Goal: Task Accomplishment & Management: Use online tool/utility

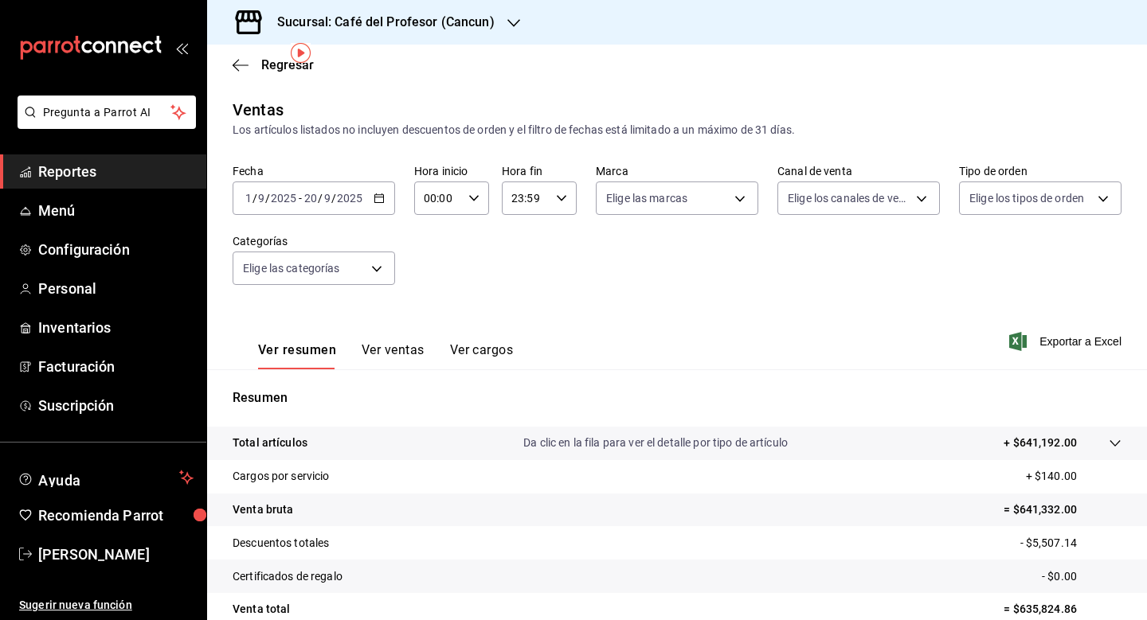
scroll to position [57, 0]
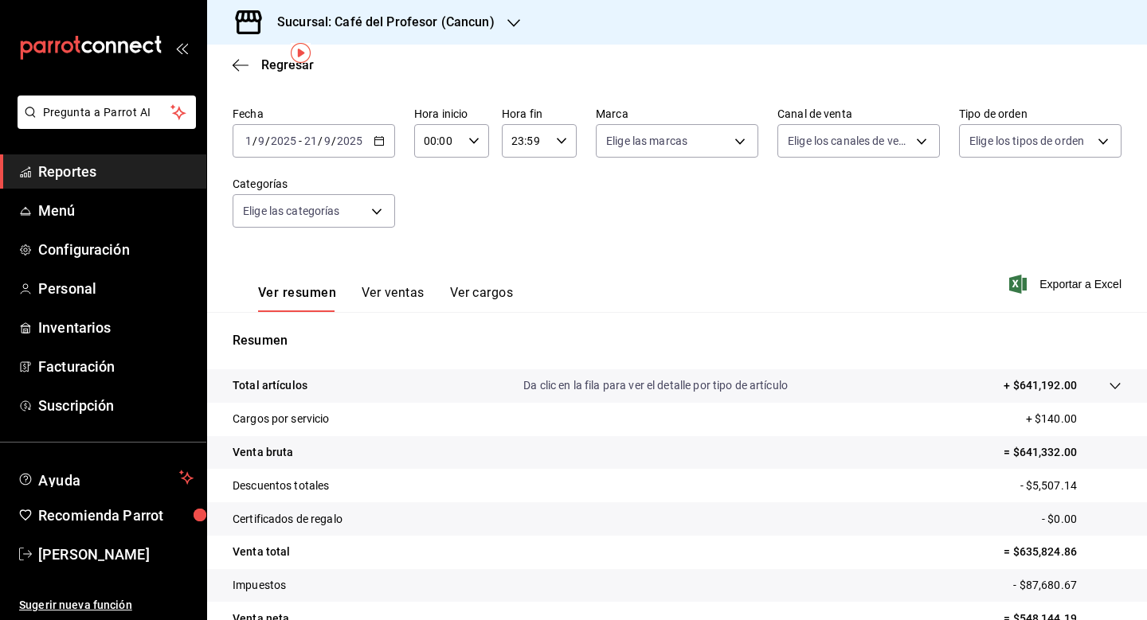
click at [117, 181] on span "Reportes" at bounding box center [115, 171] width 155 height 21
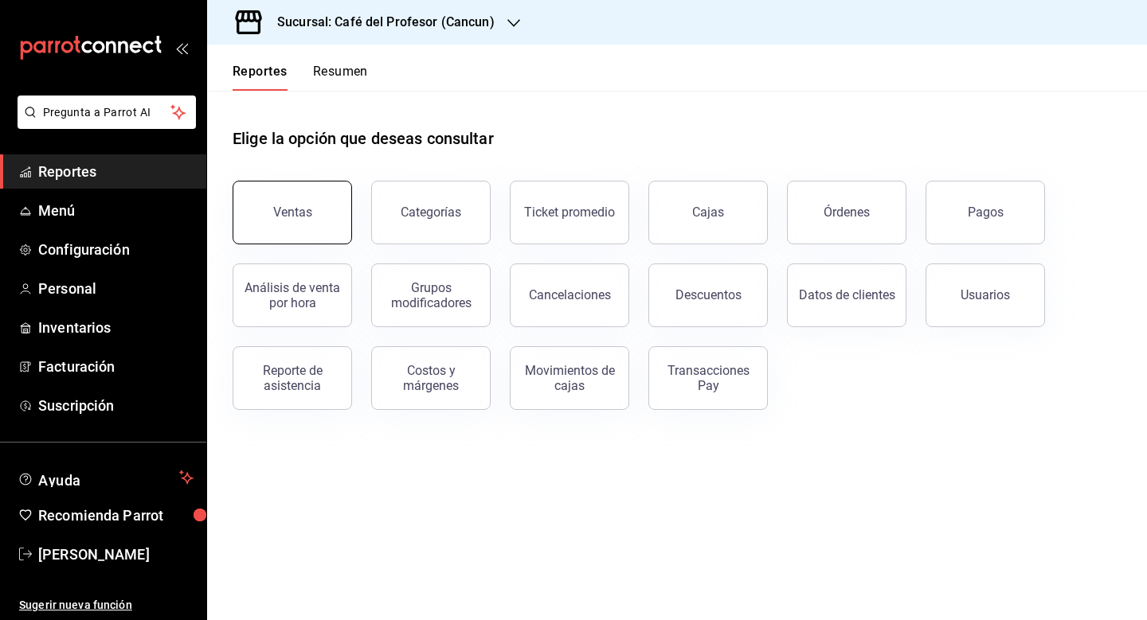
click at [285, 217] on div "Ventas" at bounding box center [292, 212] width 39 height 15
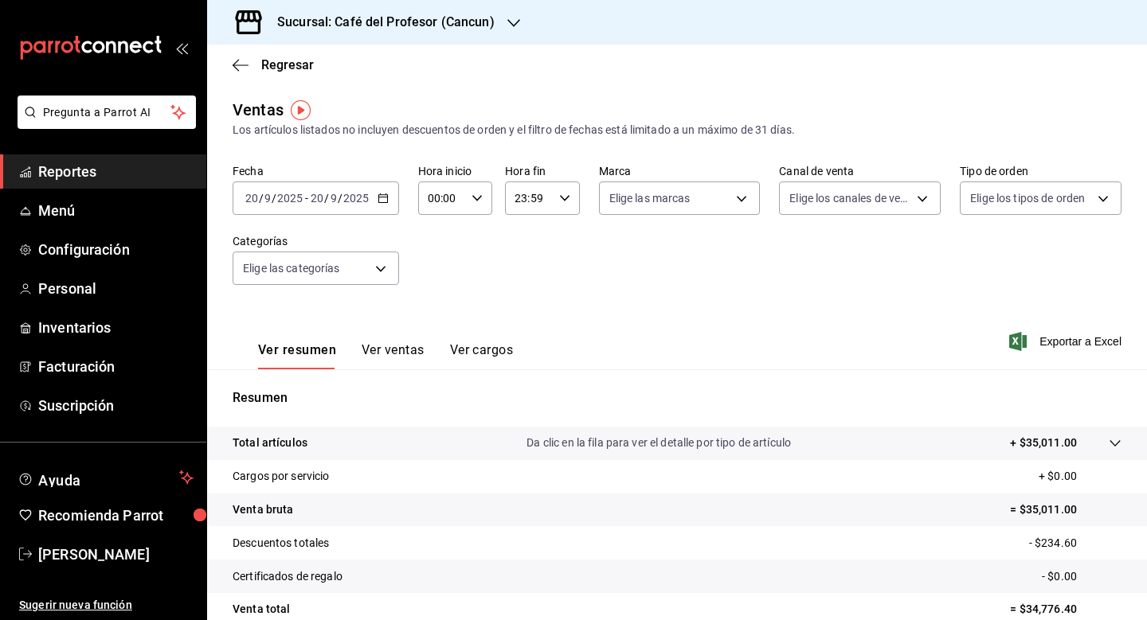
click at [349, 204] on input "2025" at bounding box center [355, 198] width 27 height 13
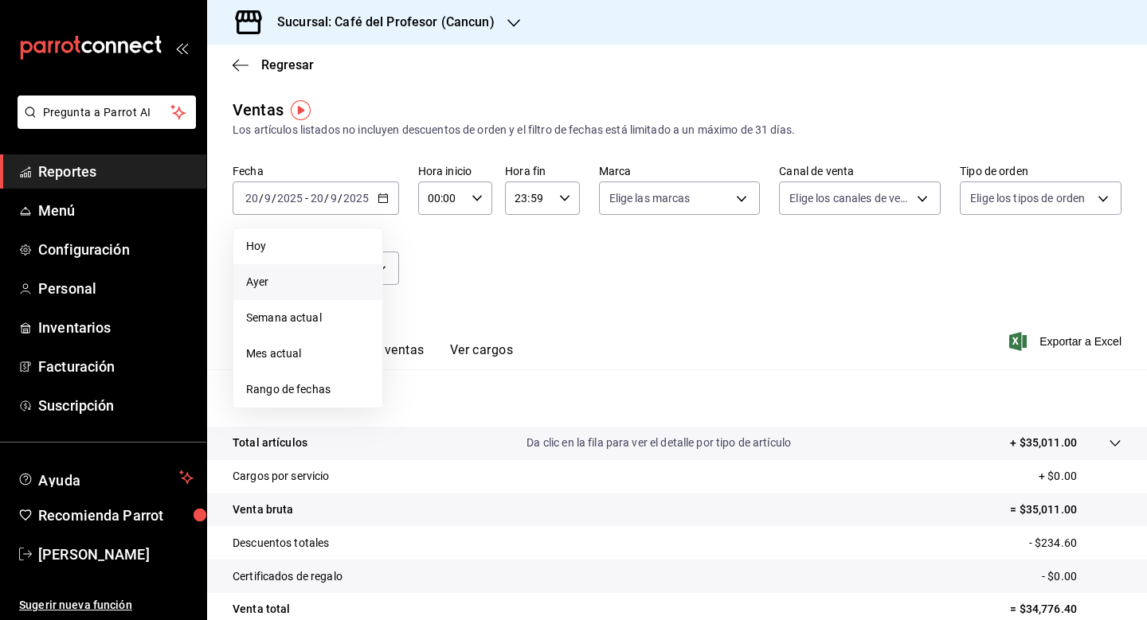
click at [315, 296] on li "Ayer" at bounding box center [307, 282] width 149 height 36
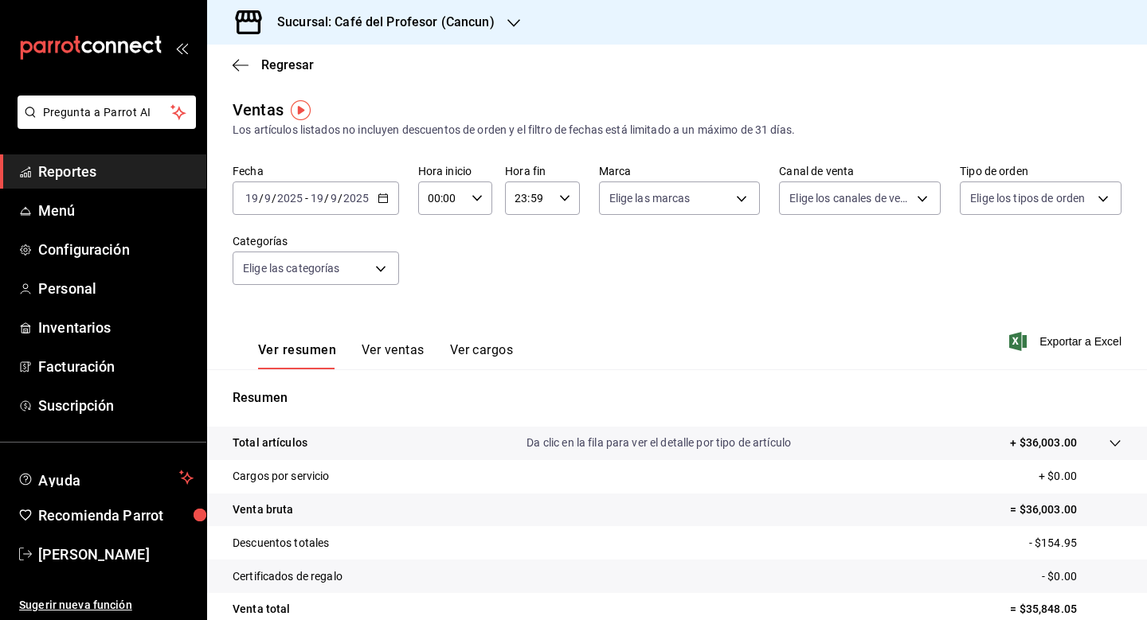
click at [490, 354] on button "Ver cargos" at bounding box center [482, 355] width 64 height 27
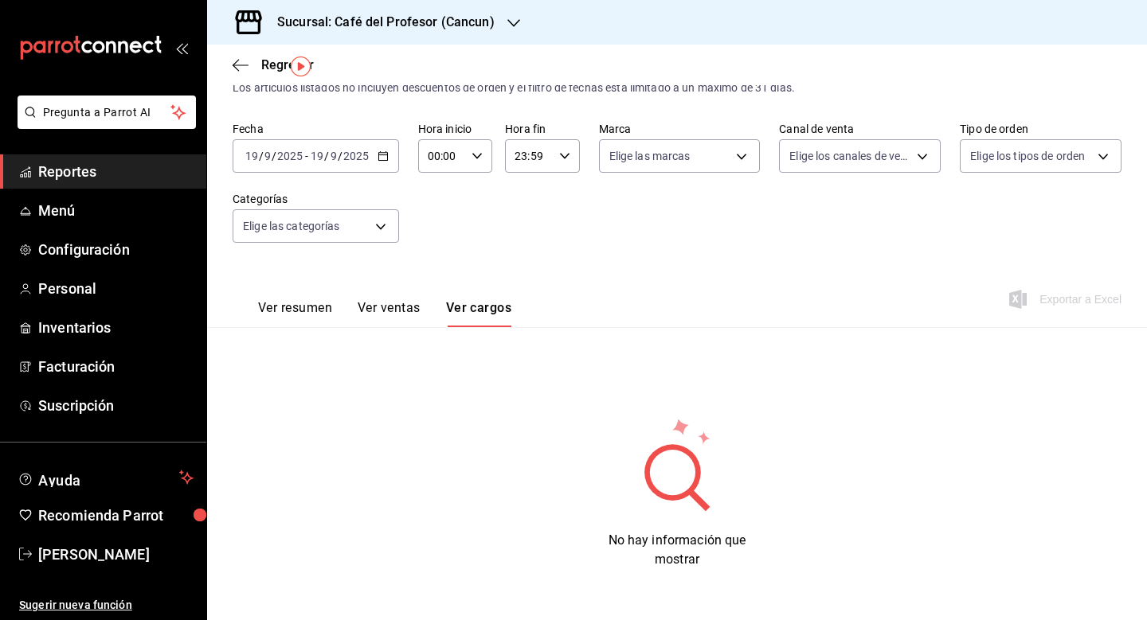
scroll to position [42, 0]
click at [408, 307] on button "Ver ventas" at bounding box center [389, 313] width 63 height 27
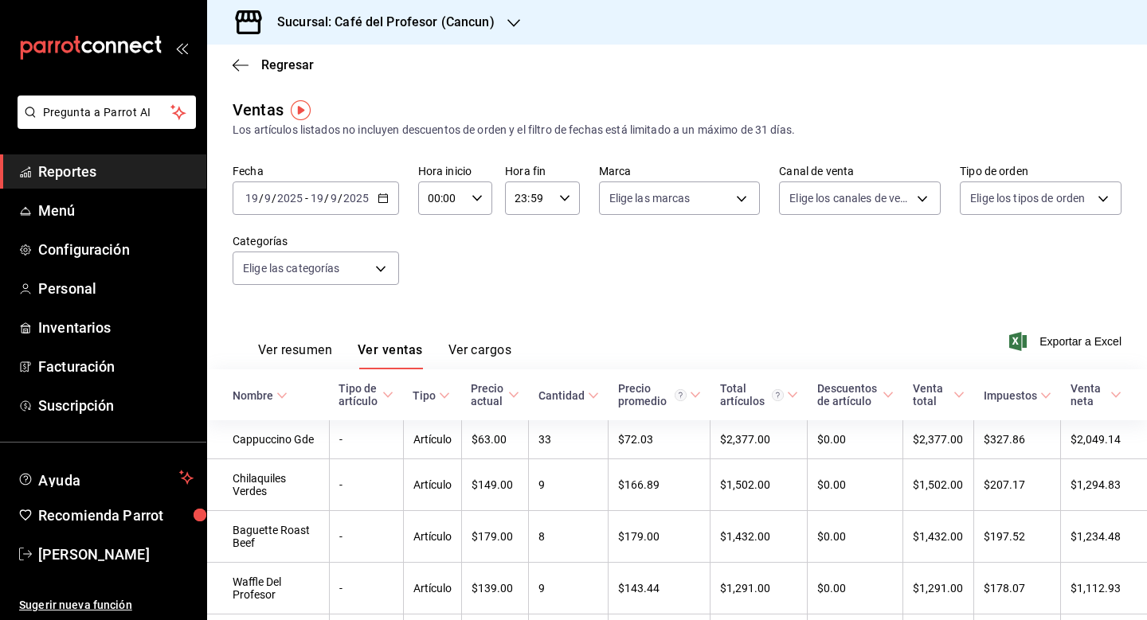
click at [457, 350] on button "Ver cargos" at bounding box center [480, 355] width 64 height 27
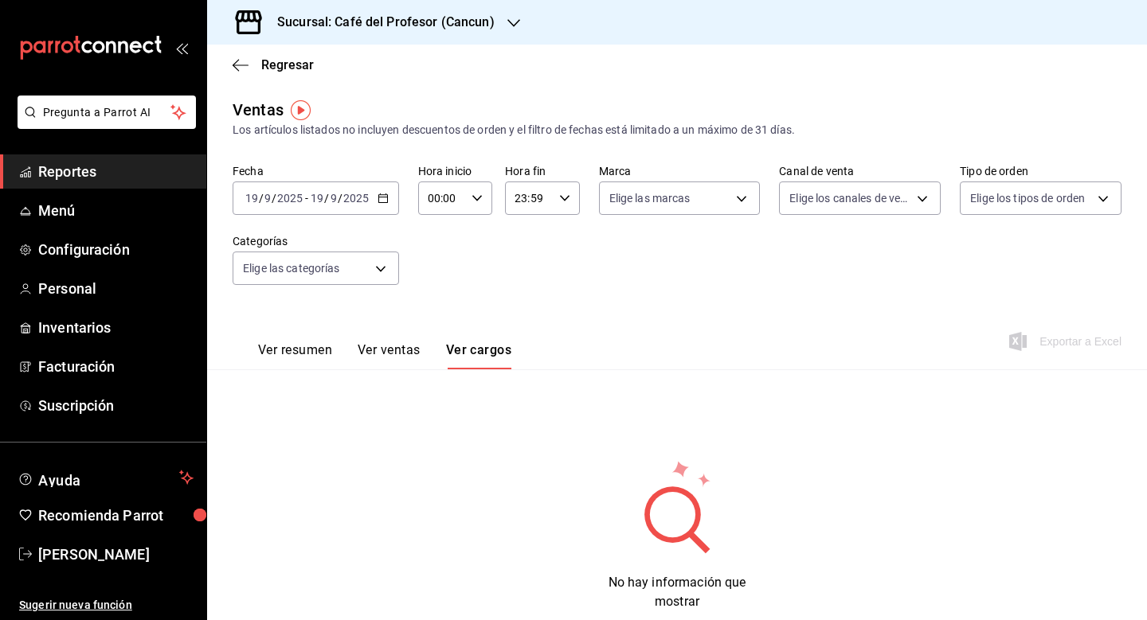
click at [317, 346] on button "Ver resumen" at bounding box center [295, 355] width 74 height 27
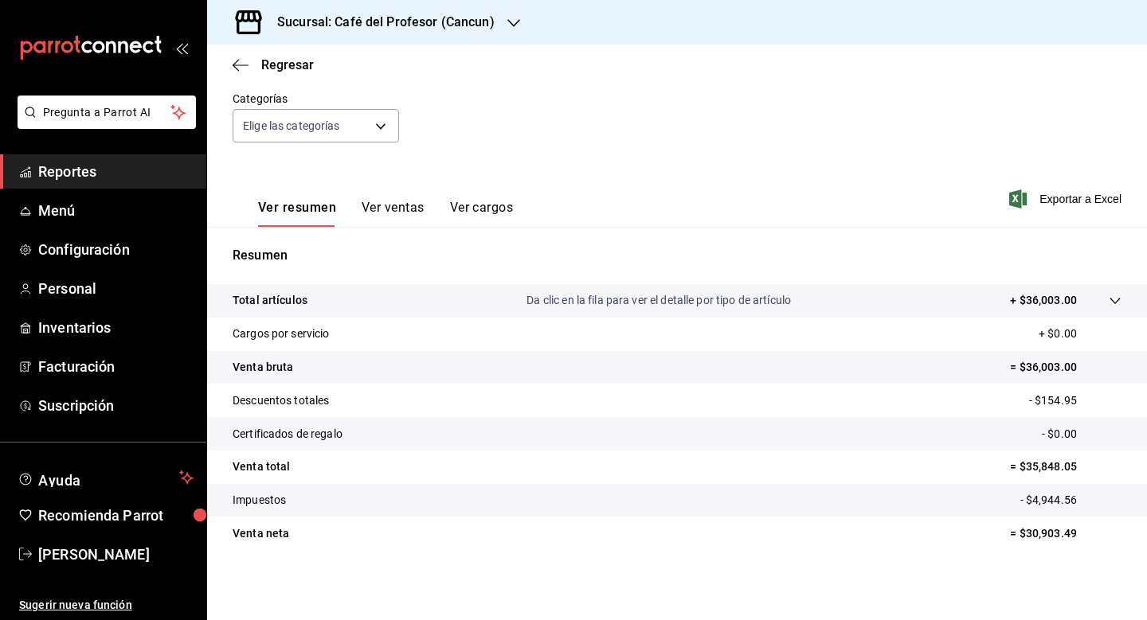
scroll to position [143, 0]
click at [1117, 309] on div at bounding box center [1099, 300] width 45 height 17
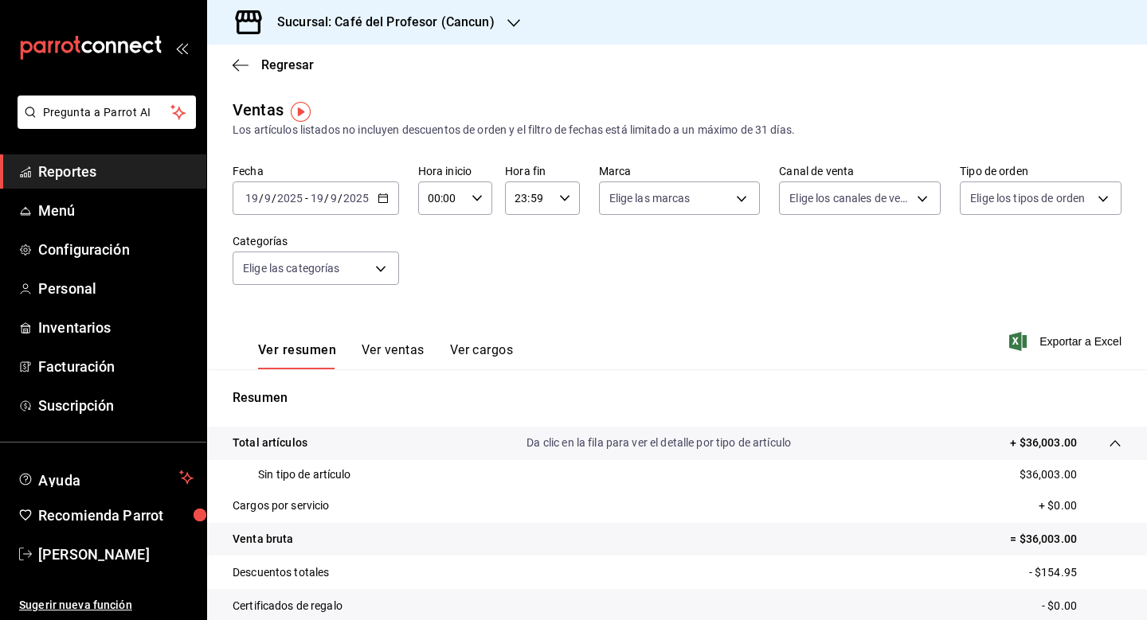
scroll to position [0, 0]
click at [76, 169] on span "Reportes" at bounding box center [115, 171] width 155 height 21
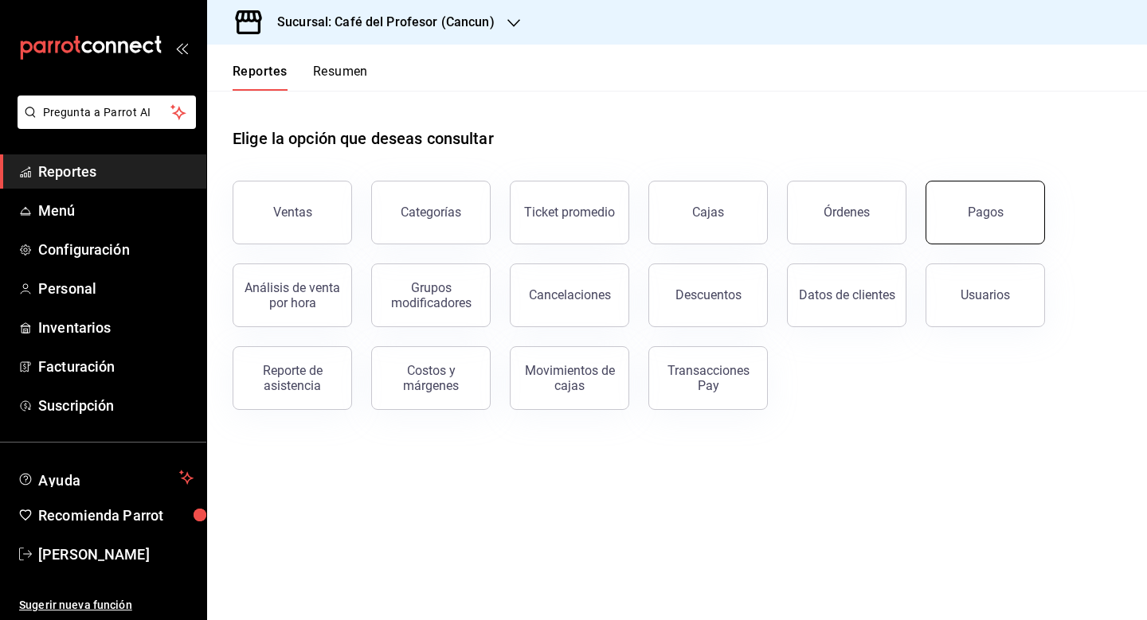
click at [1010, 217] on button "Pagos" at bounding box center [984, 213] width 119 height 64
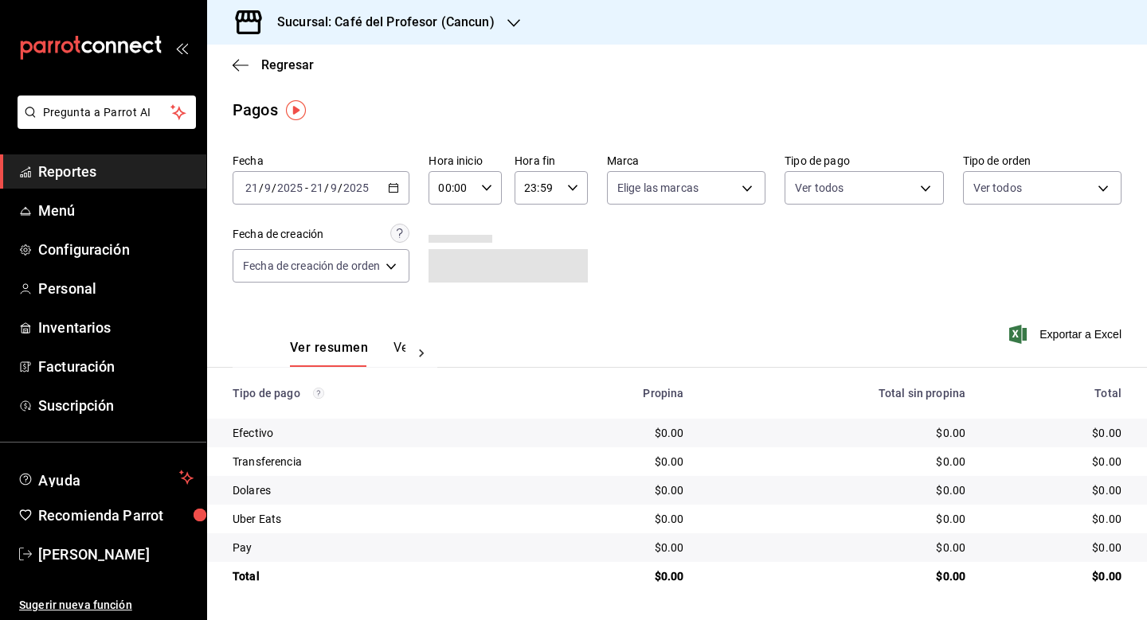
click at [395, 188] on icon "button" at bounding box center [393, 187] width 11 height 11
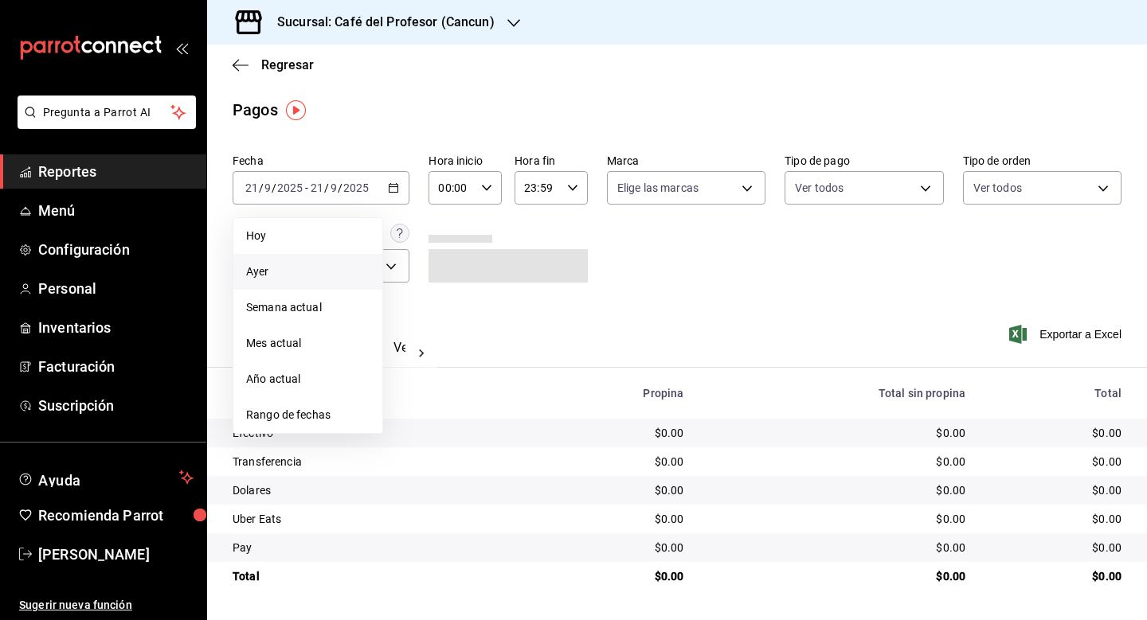
click at [269, 273] on span "Ayer" at bounding box center [307, 272] width 123 height 17
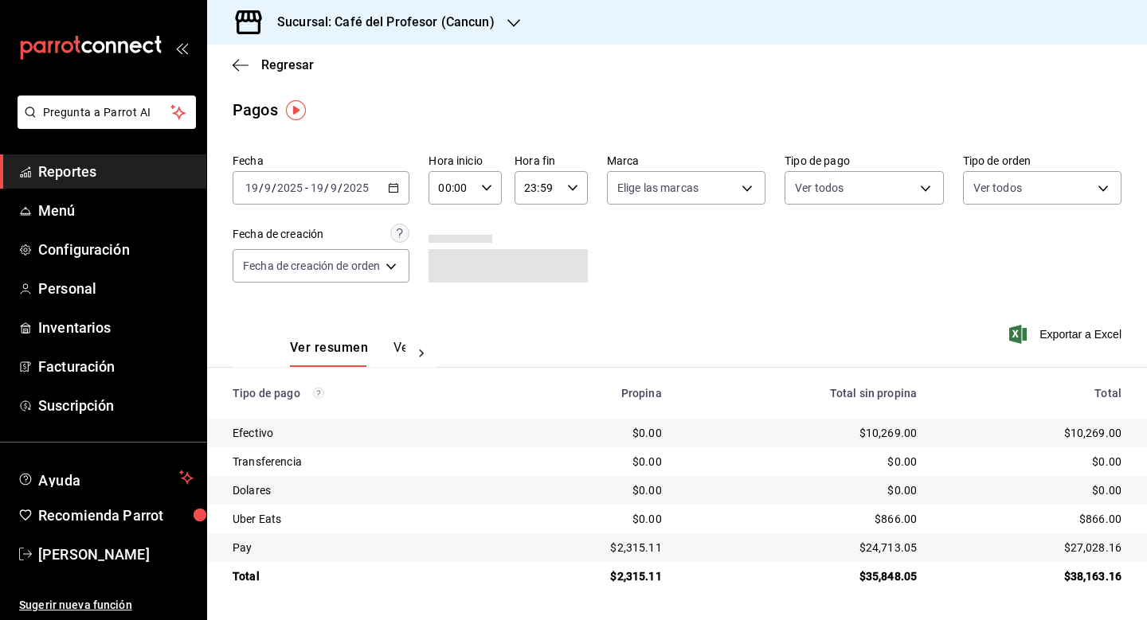
click at [423, 353] on icon at bounding box center [421, 354] width 16 height 16
click at [382, 351] on button "Ver pagos" at bounding box center [376, 353] width 60 height 27
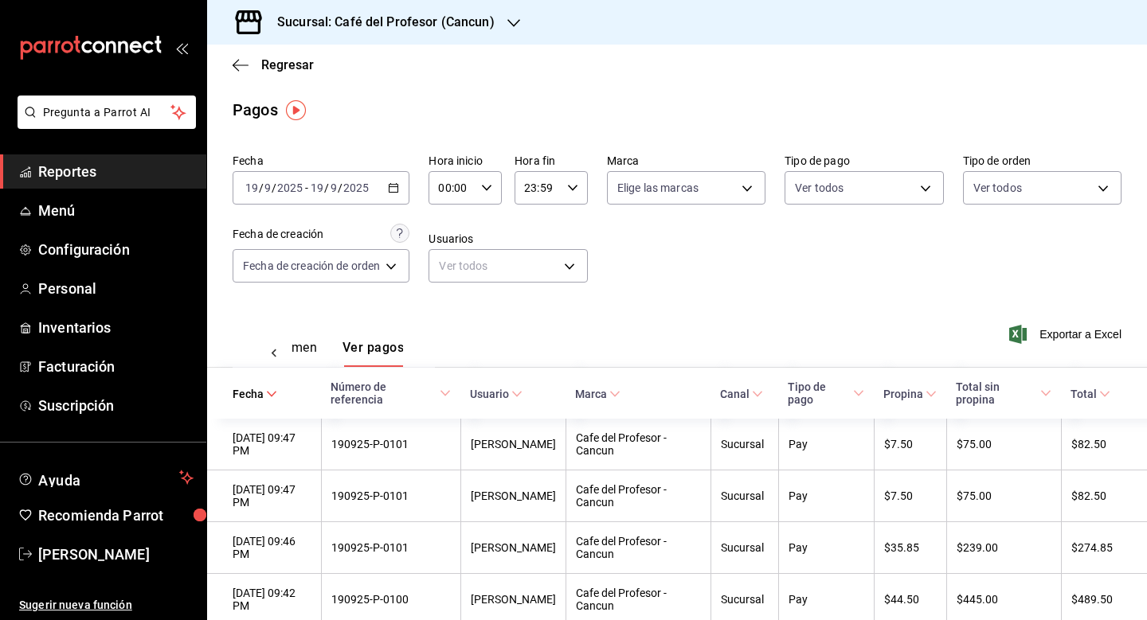
click at [492, 185] on icon "button" at bounding box center [486, 187] width 11 height 11
click at [713, 252] on div at bounding box center [573, 310] width 1147 height 620
click at [275, 351] on icon at bounding box center [274, 354] width 5 height 8
click at [303, 350] on button "Ver resumen" at bounding box center [327, 353] width 74 height 27
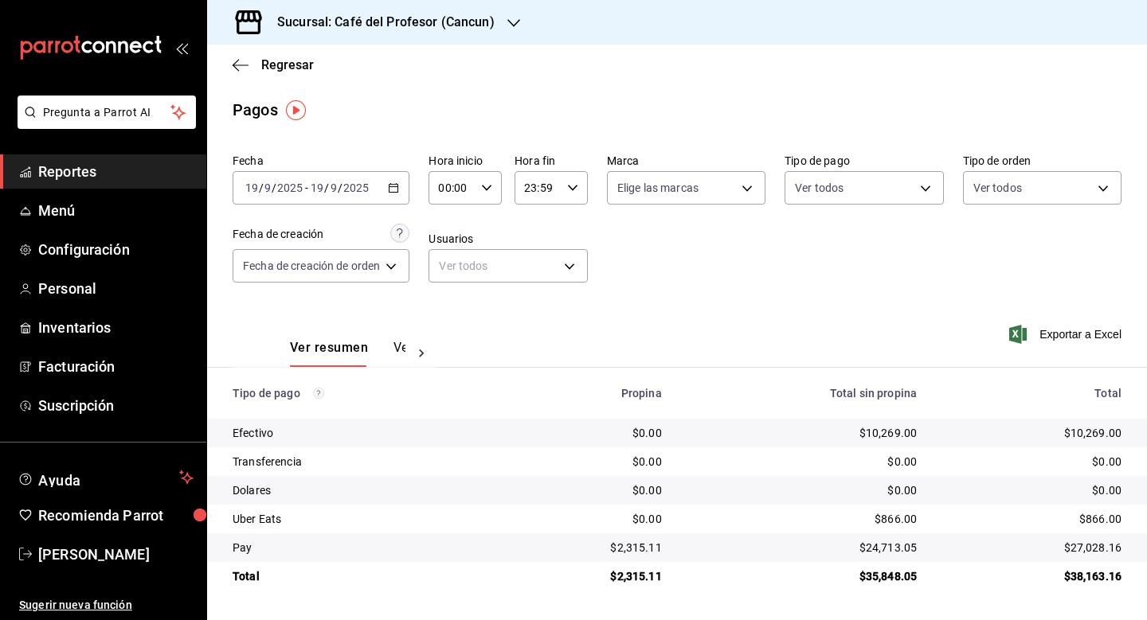
click at [397, 342] on button "Ver pagos" at bounding box center [423, 353] width 60 height 27
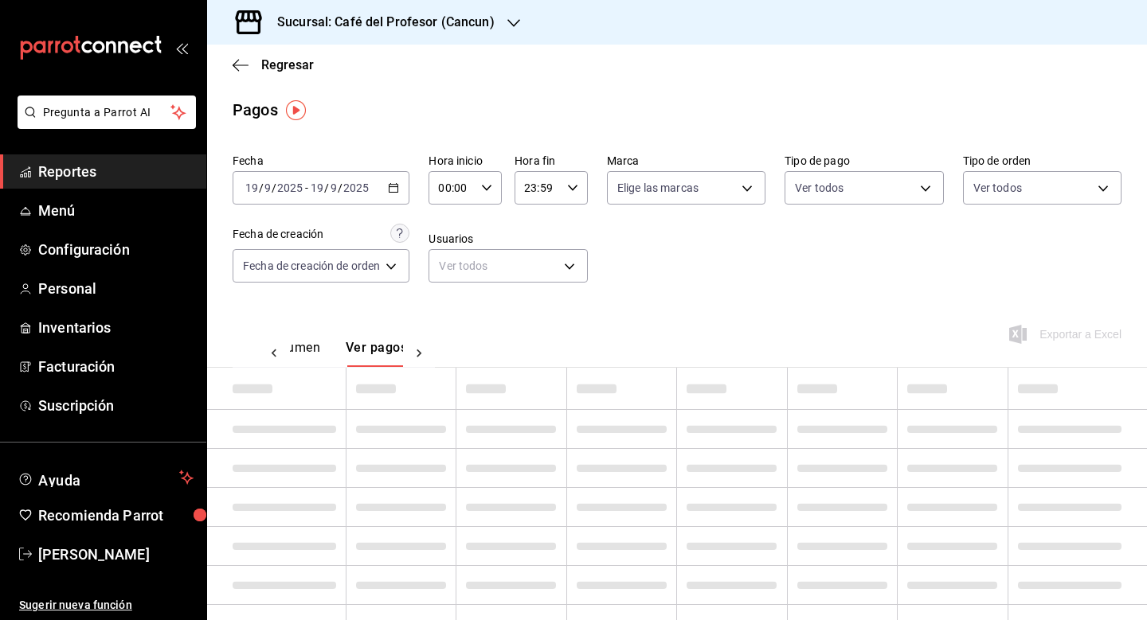
scroll to position [0, 47]
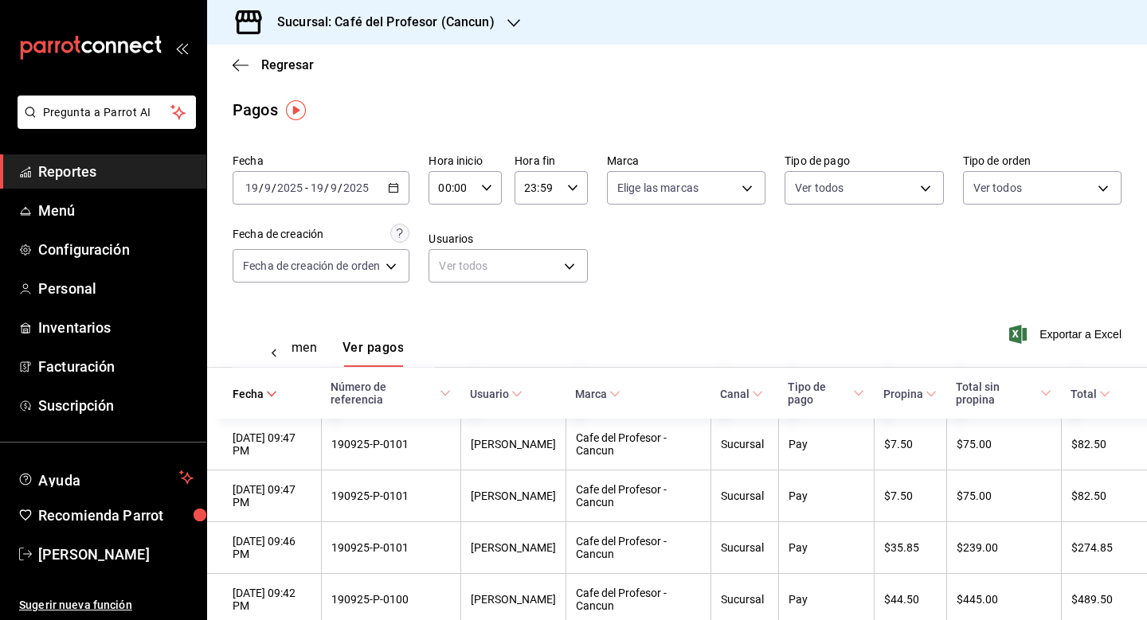
click at [493, 175] on div "00:00 Hora inicio" at bounding box center [464, 187] width 73 height 33
click at [451, 243] on span "15" at bounding box center [449, 236] width 11 height 13
type input "15:00"
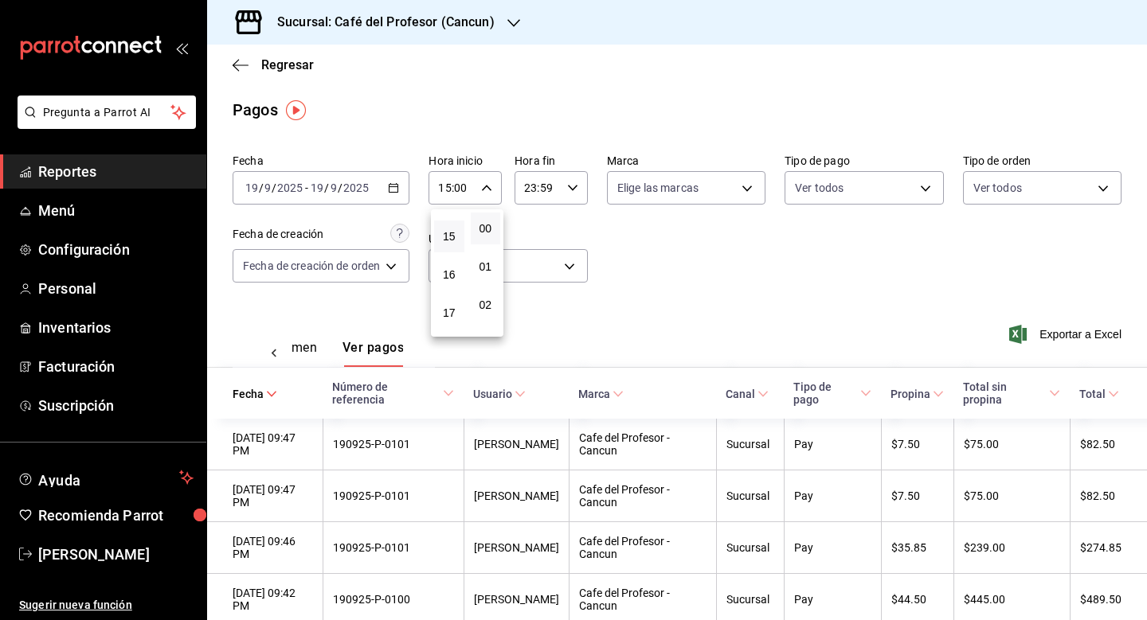
click at [681, 504] on div at bounding box center [573, 310] width 1147 height 620
click at [501, 27] on div "Sucursal: Café del Profesor (Cancun)" at bounding box center [373, 22] width 307 height 45
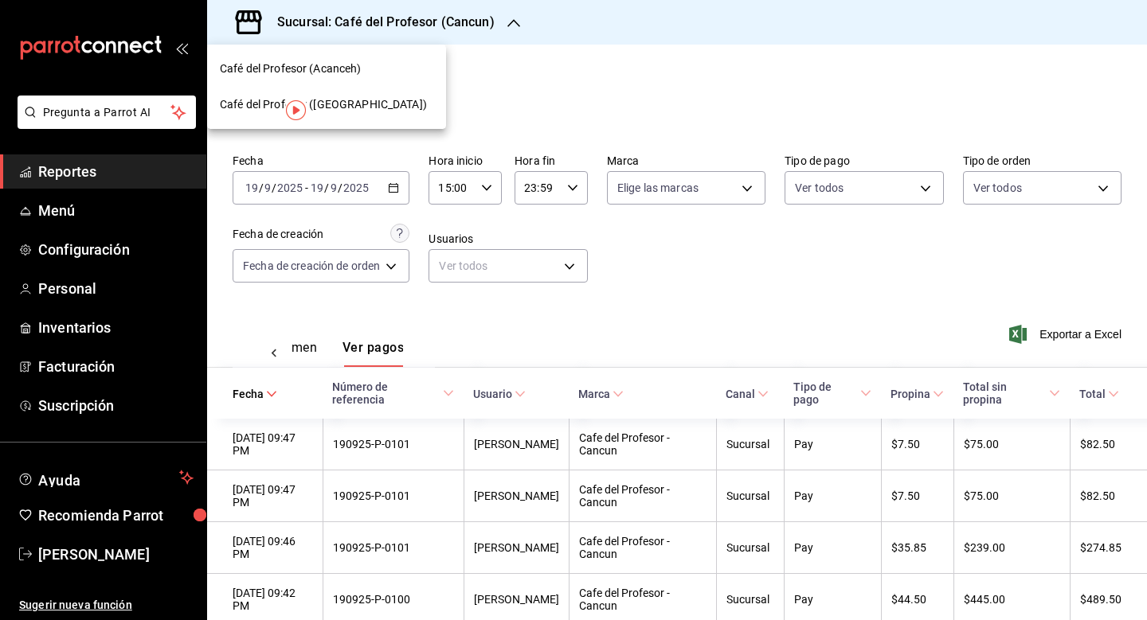
click at [374, 65] on div "Café del Profesor (Acanceh)" at bounding box center [326, 69] width 213 height 17
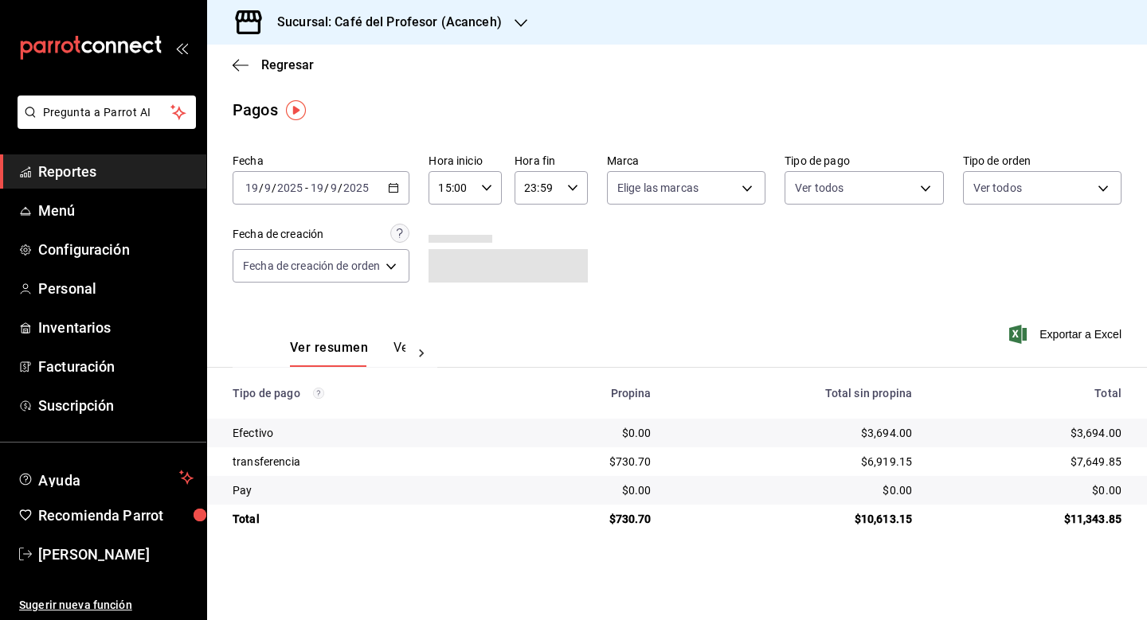
click at [400, 350] on button "Ver pagos" at bounding box center [423, 353] width 60 height 27
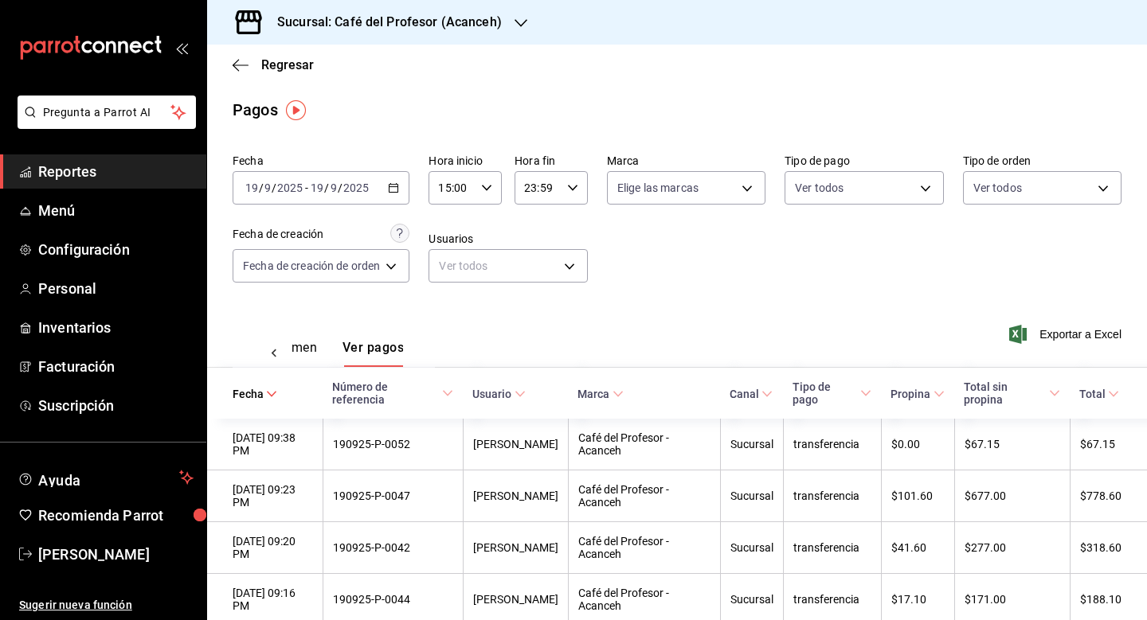
click at [490, 194] on div "15:00 Hora inicio" at bounding box center [464, 187] width 73 height 33
click at [451, 228] on span "00" at bounding box center [449, 228] width 11 height 13
type input "00:00"
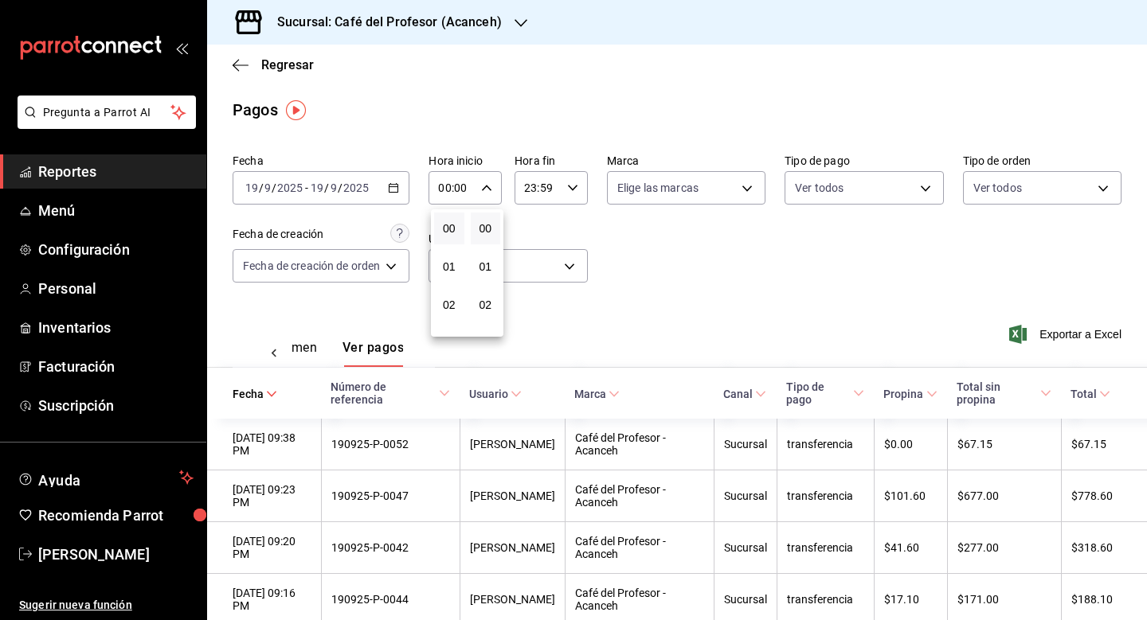
click at [1049, 336] on div at bounding box center [573, 310] width 1147 height 620
click at [1069, 341] on span "Exportar a Excel" at bounding box center [1066, 334] width 109 height 19
click at [92, 186] on link "Reportes" at bounding box center [103, 171] width 206 height 34
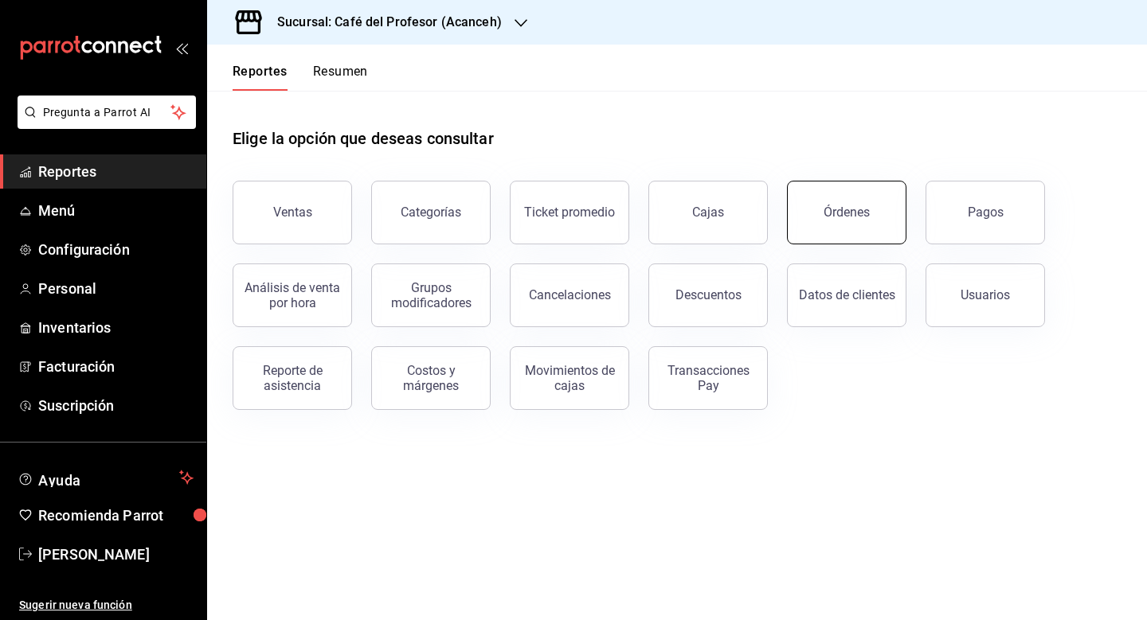
click at [871, 232] on button "Órdenes" at bounding box center [846, 213] width 119 height 64
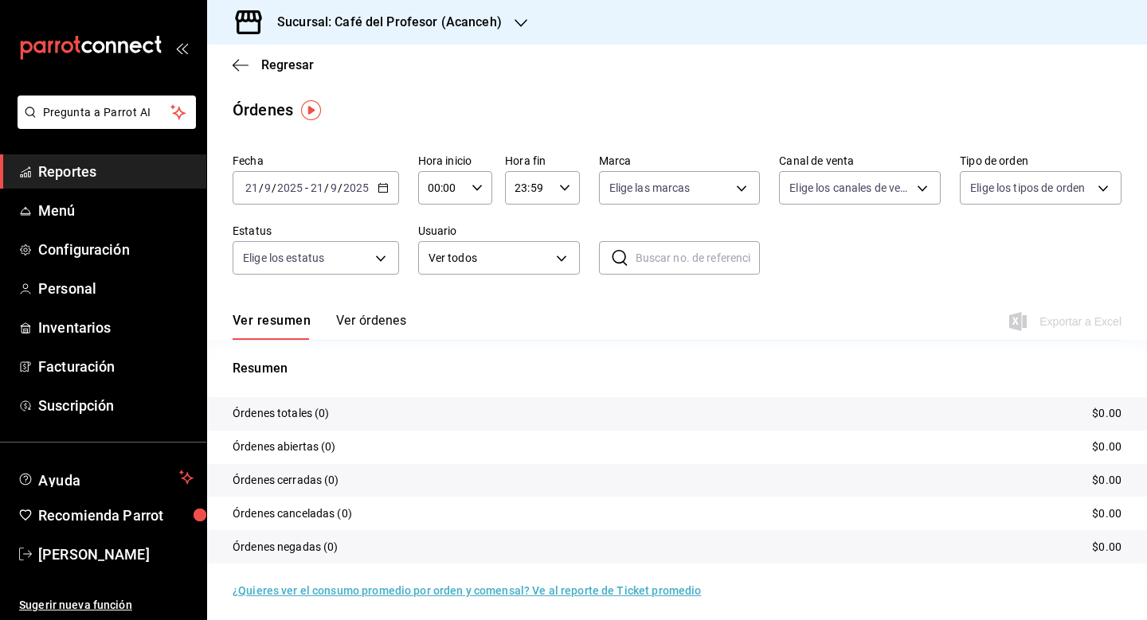
click at [671, 252] on input "text" at bounding box center [697, 258] width 125 height 32
paste input "190925-P-0037"
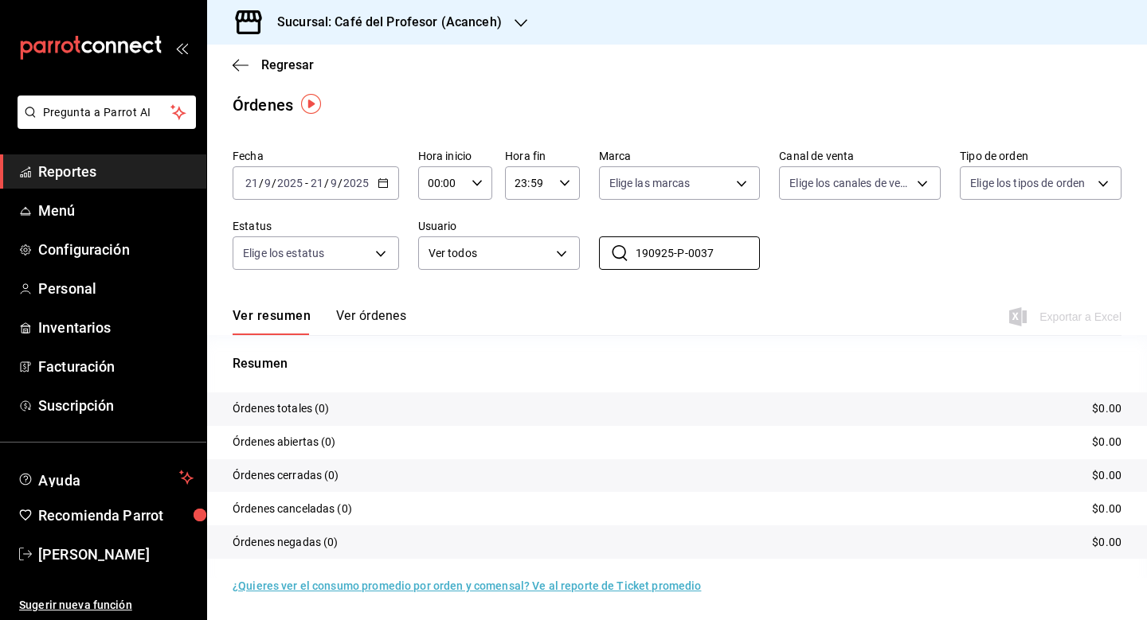
scroll to position [5, 0]
click at [365, 321] on button "Ver órdenes" at bounding box center [371, 321] width 70 height 27
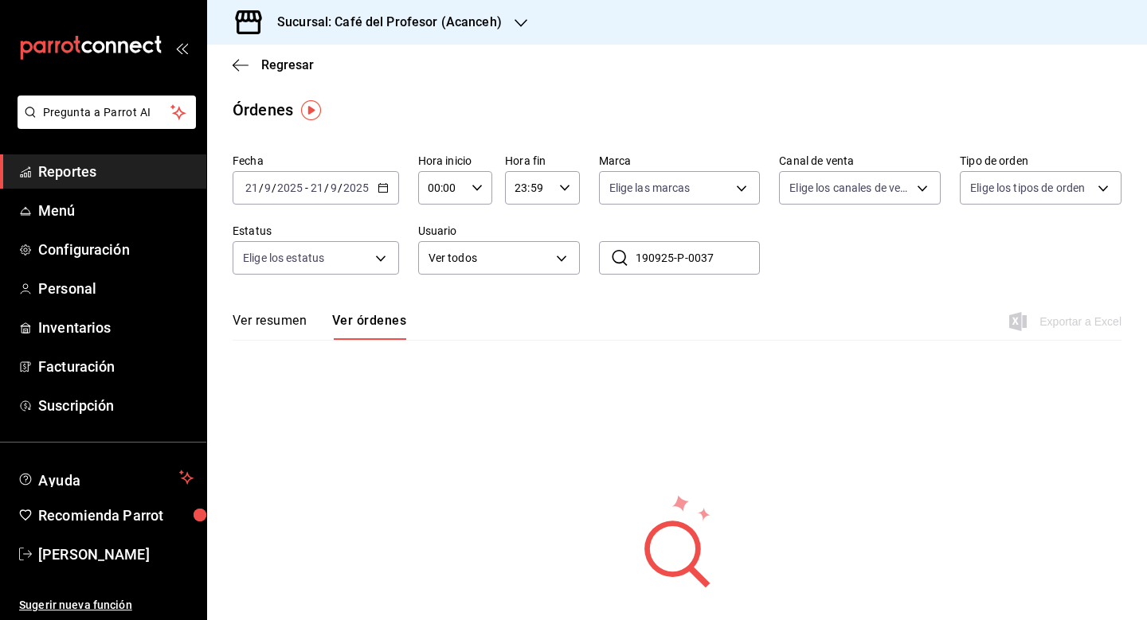
click at [714, 263] on input "190925-P-0037" at bounding box center [697, 258] width 125 height 32
type input "1"
click at [378, 186] on \(Stroke\) "button" at bounding box center [383, 188] width 10 height 9
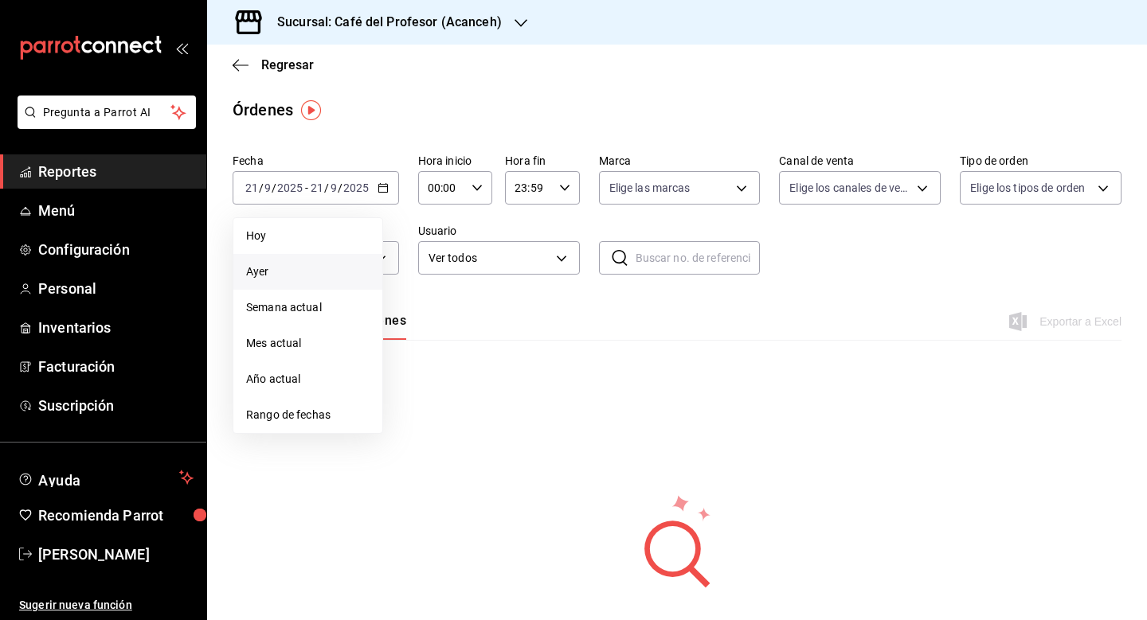
click at [293, 274] on span "Ayer" at bounding box center [307, 272] width 123 height 17
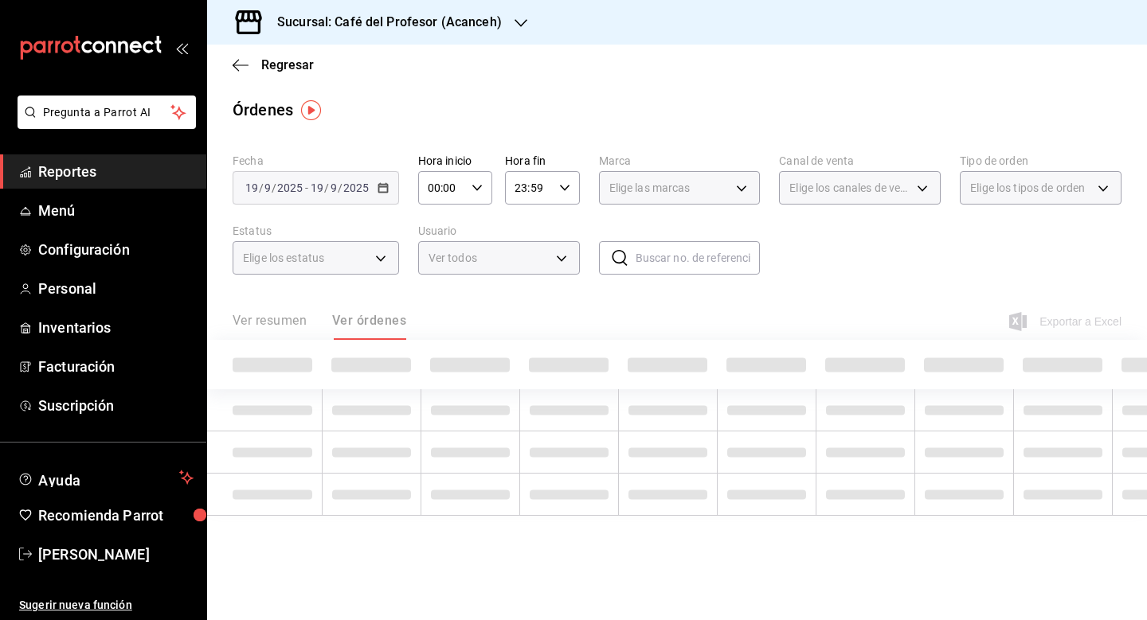
click at [671, 259] on input "text" at bounding box center [697, 258] width 125 height 32
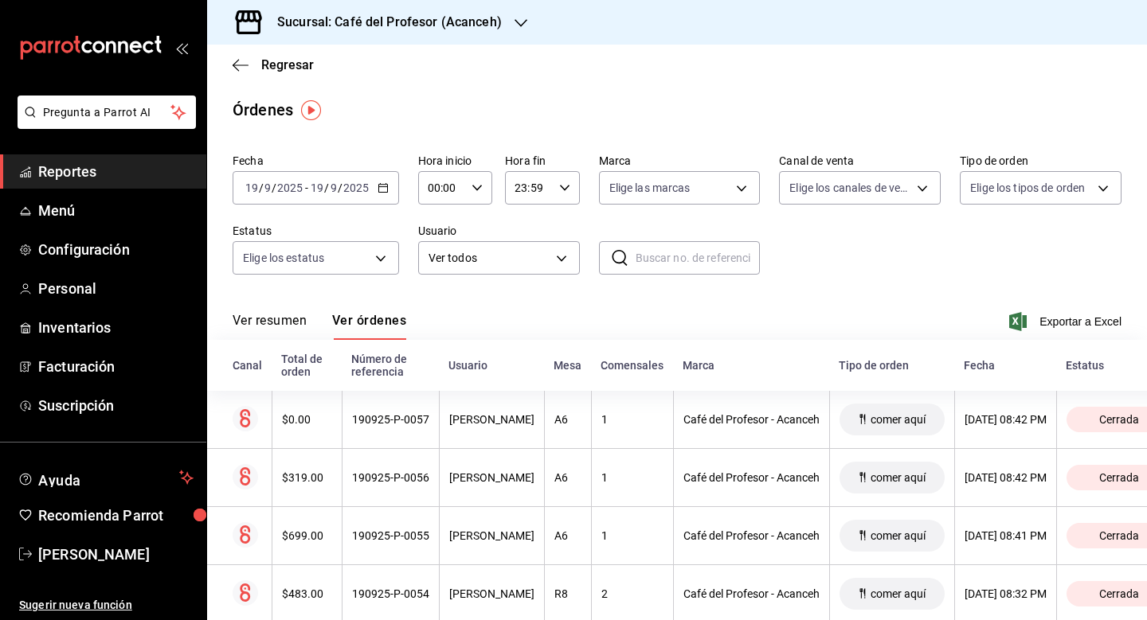
paste input "190925-P-0037"
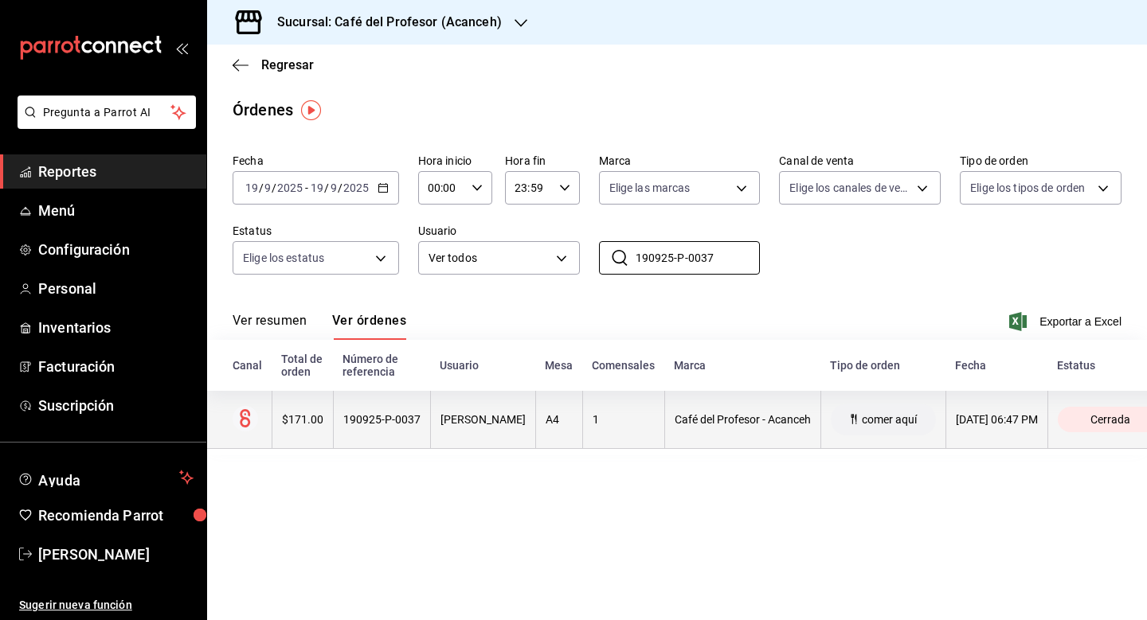
type input "190925-P-0037"
click at [506, 428] on th "[PERSON_NAME]" at bounding box center [482, 420] width 105 height 58
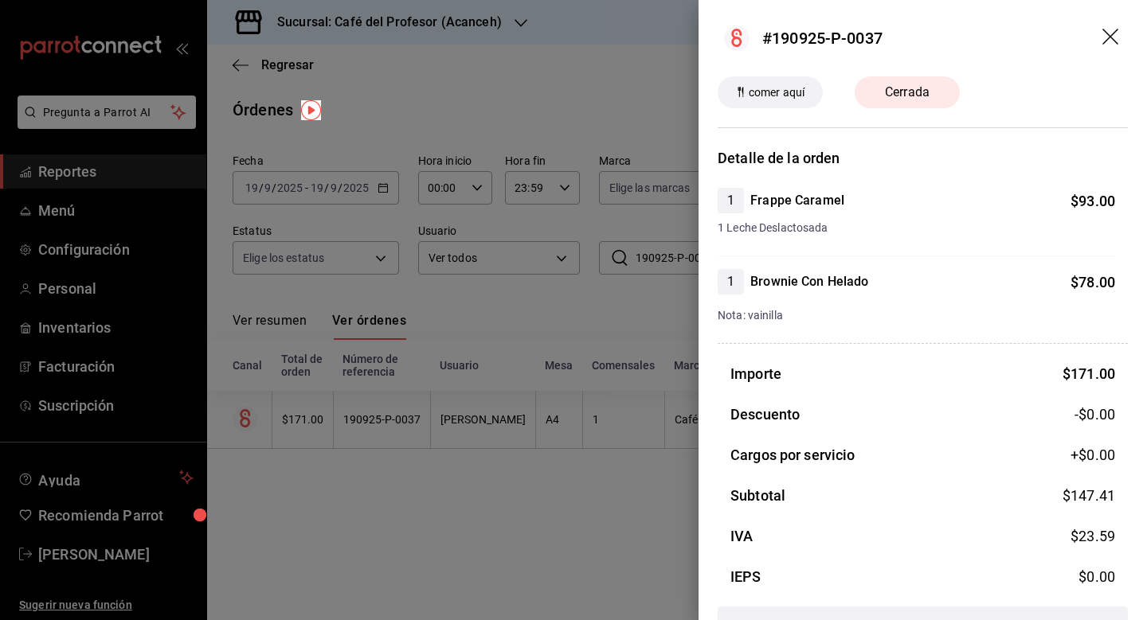
click at [581, 506] on div at bounding box center [573, 310] width 1147 height 620
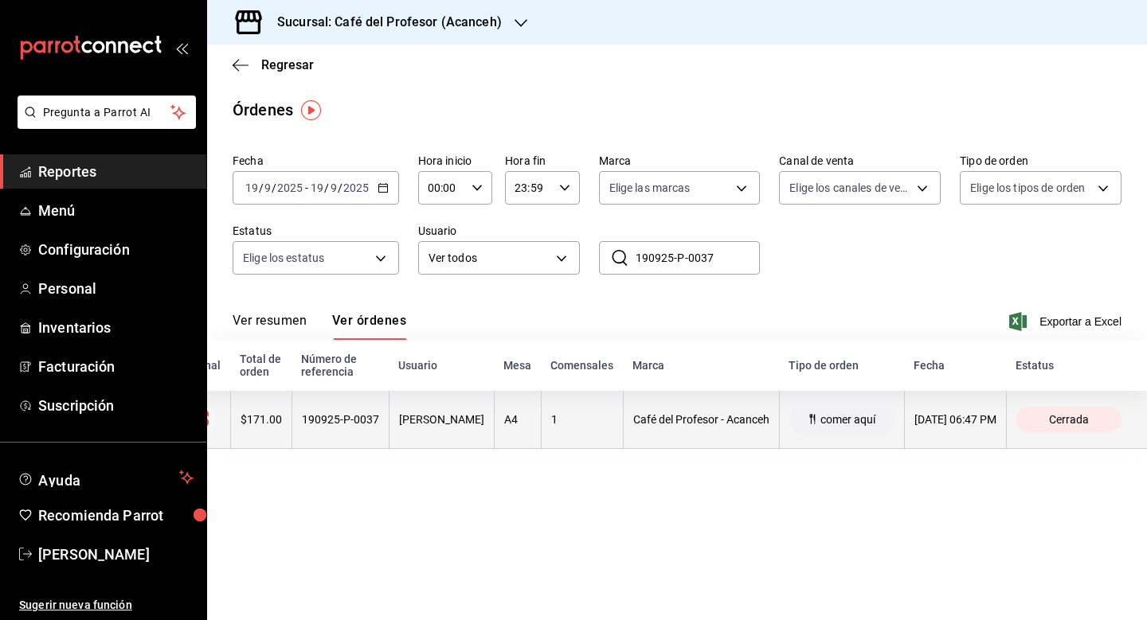
scroll to position [0, 72]
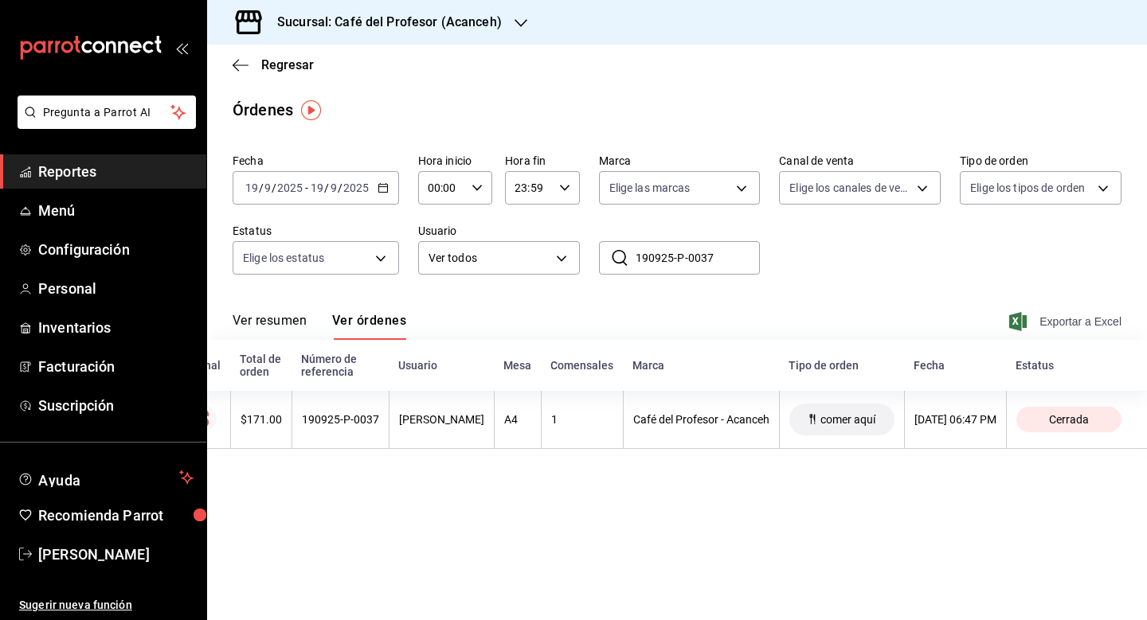
click at [1061, 318] on span "Exportar a Excel" at bounding box center [1066, 321] width 109 height 19
click at [99, 201] on span "Menú" at bounding box center [115, 210] width 155 height 21
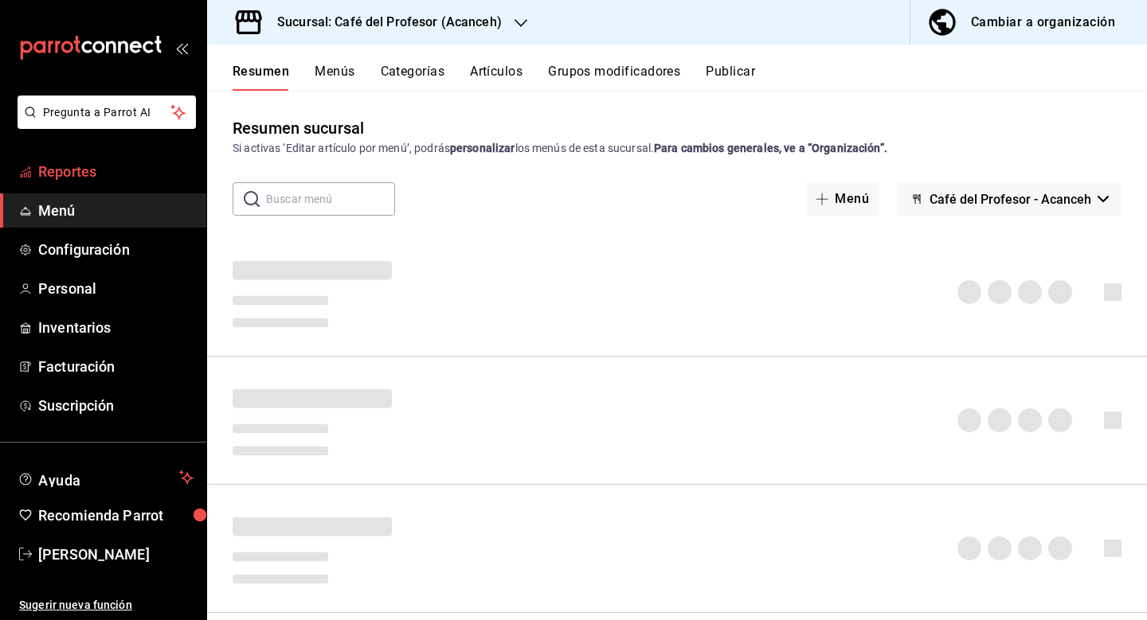
click at [124, 170] on span "Reportes" at bounding box center [115, 171] width 155 height 21
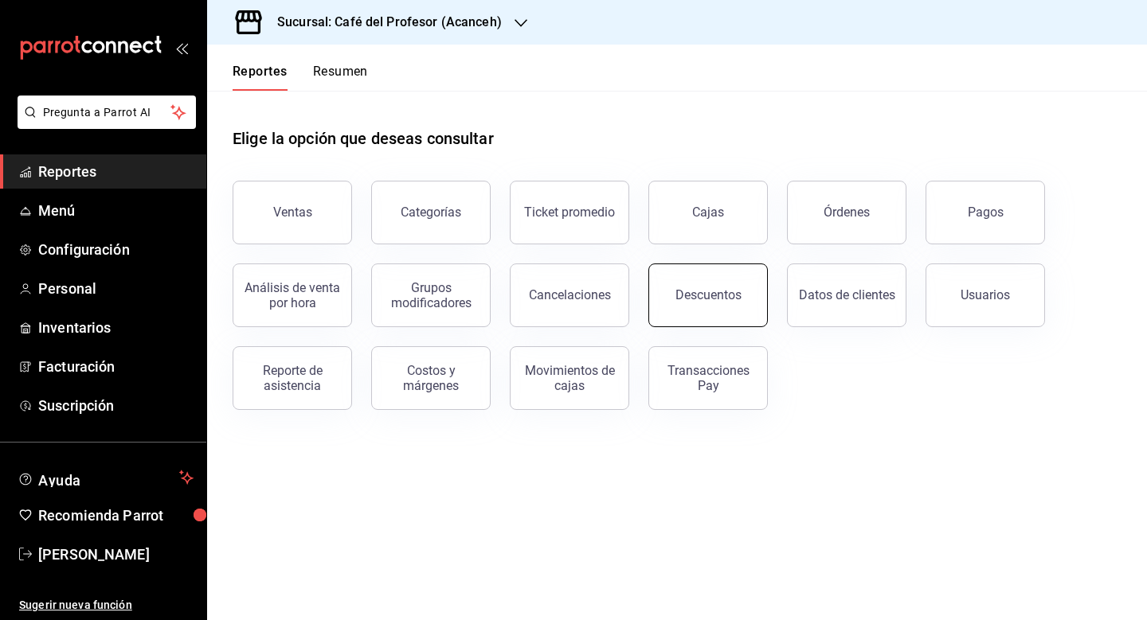
click at [742, 323] on div "Descuentos" at bounding box center [698, 285] width 139 height 83
click at [701, 288] on div "Descuentos" at bounding box center [708, 294] width 66 height 15
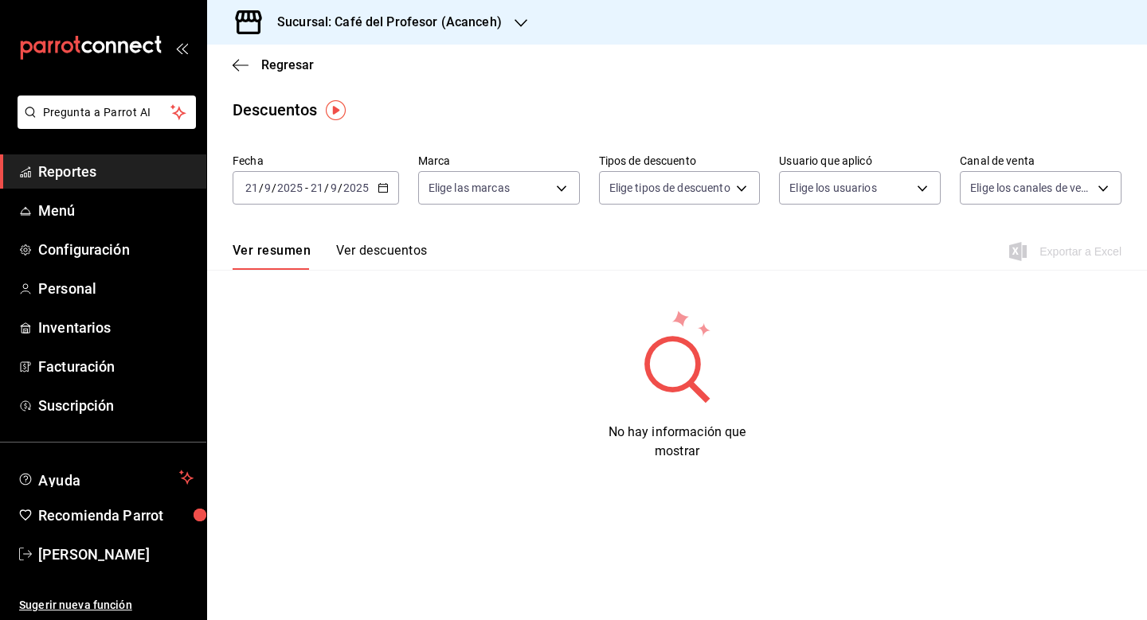
click at [380, 190] on icon "button" at bounding box center [382, 187] width 11 height 11
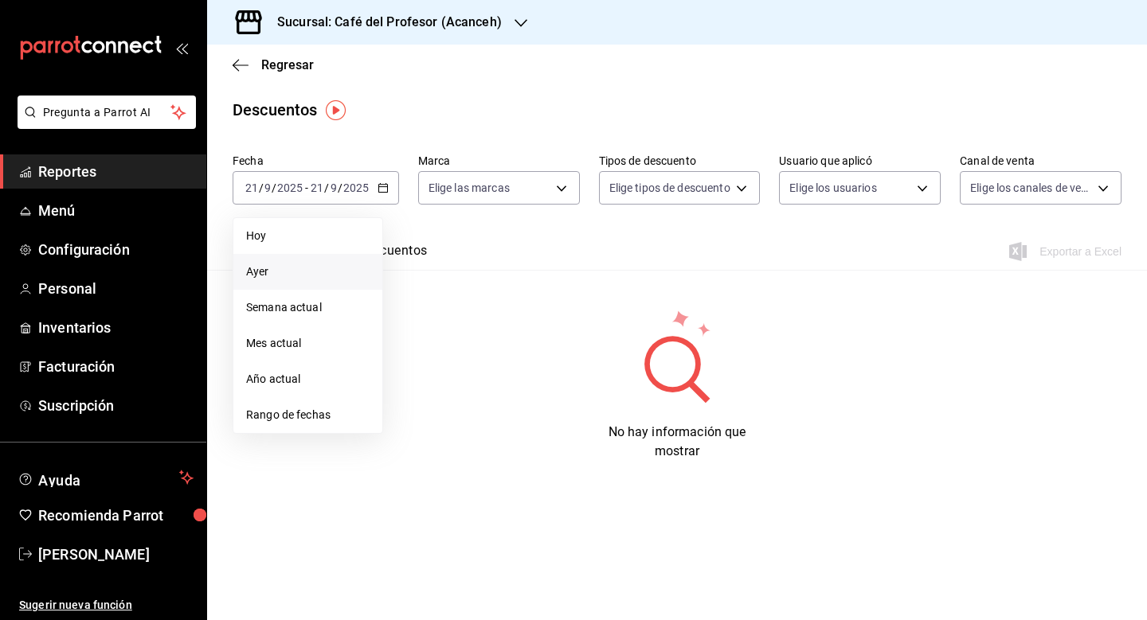
click at [316, 281] on li "Ayer" at bounding box center [307, 272] width 149 height 36
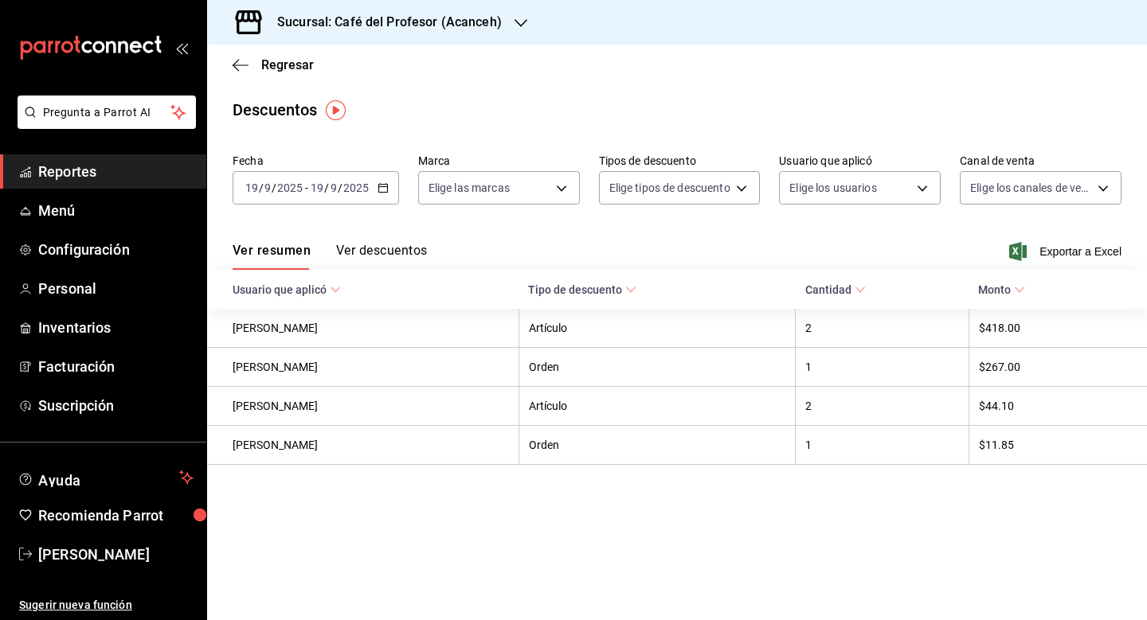
click at [389, 184] on div "[DATE] [DATE] - [DATE] [DATE]" at bounding box center [315, 187] width 166 height 33
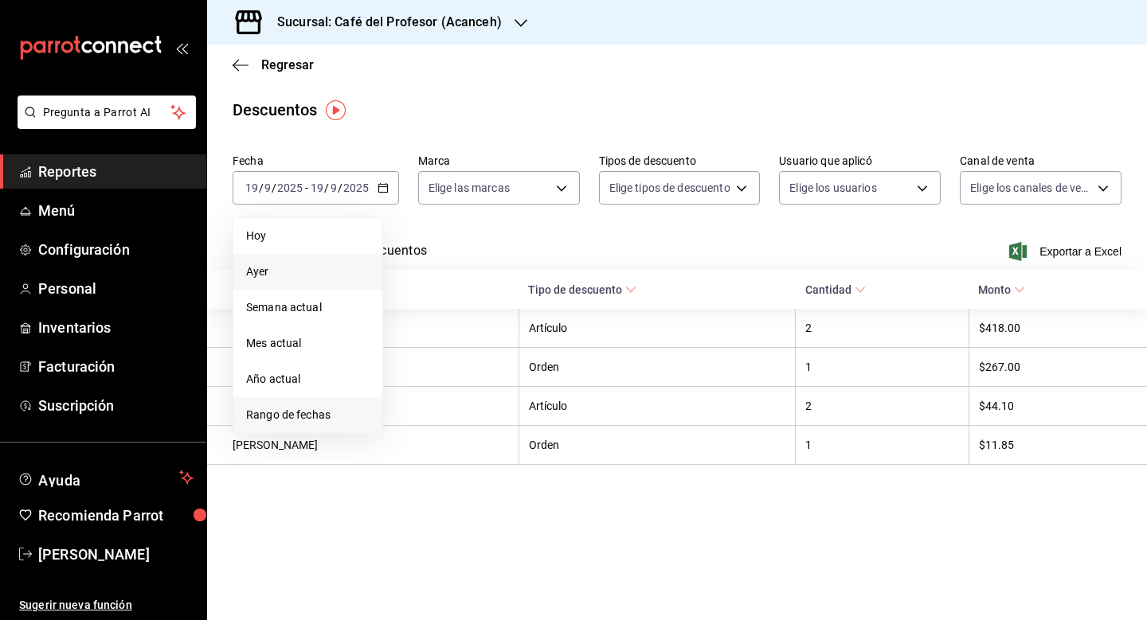
click at [298, 412] on span "Rango de fechas" at bounding box center [307, 415] width 123 height 17
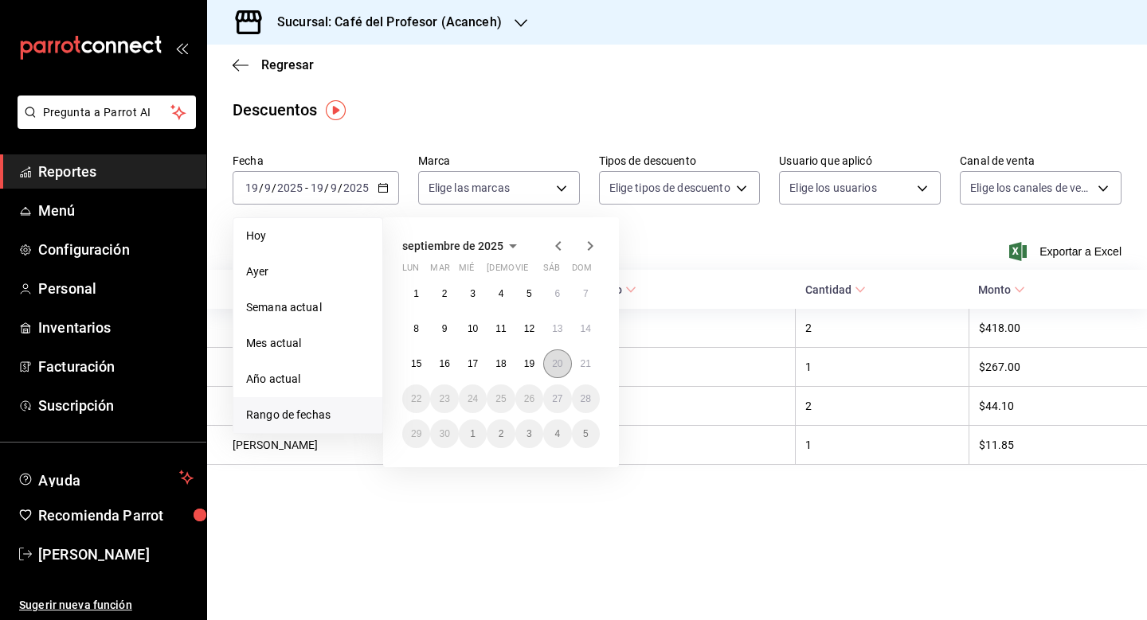
click at [562, 363] on abbr "20" at bounding box center [557, 363] width 10 height 11
click at [562, 353] on button "20" at bounding box center [557, 364] width 28 height 29
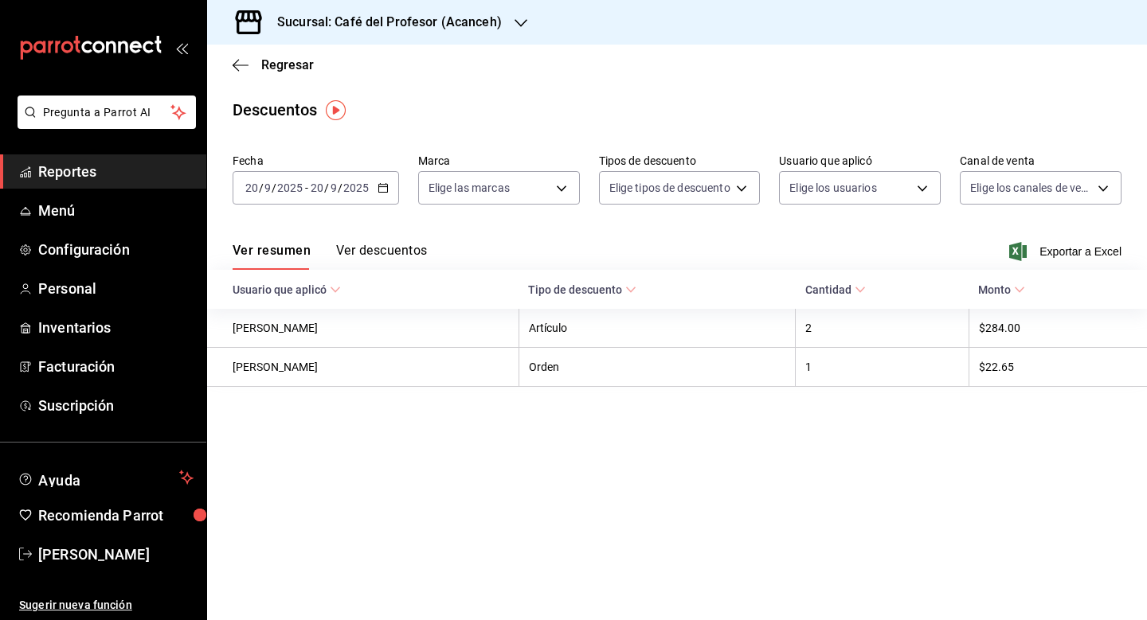
click at [103, 170] on span "Reportes" at bounding box center [115, 171] width 155 height 21
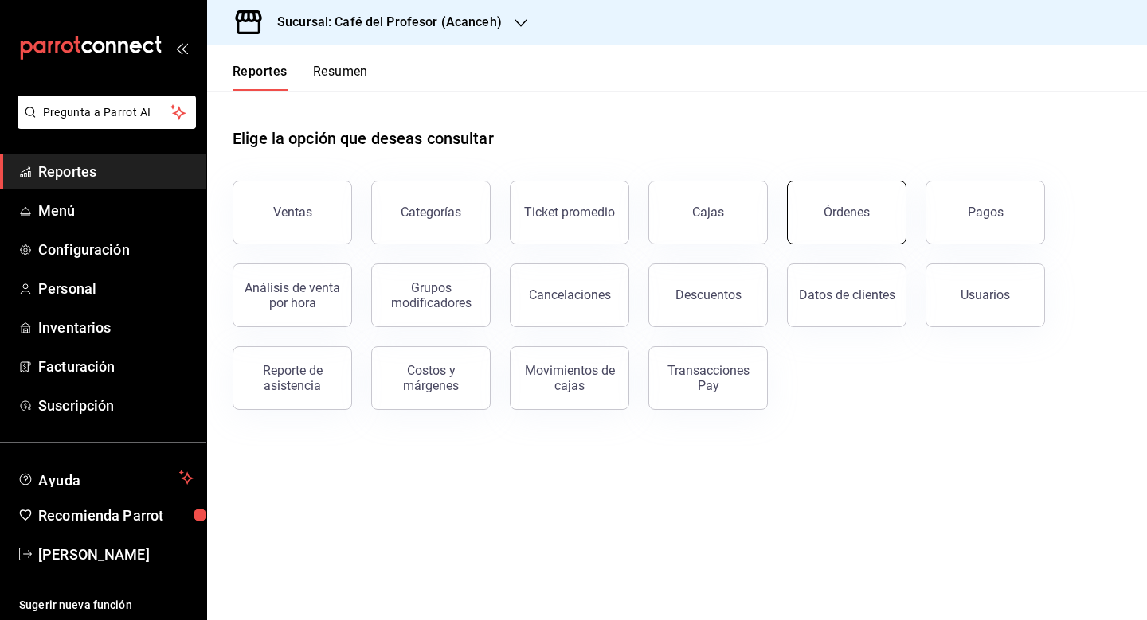
click at [848, 220] on button "Órdenes" at bounding box center [846, 213] width 119 height 64
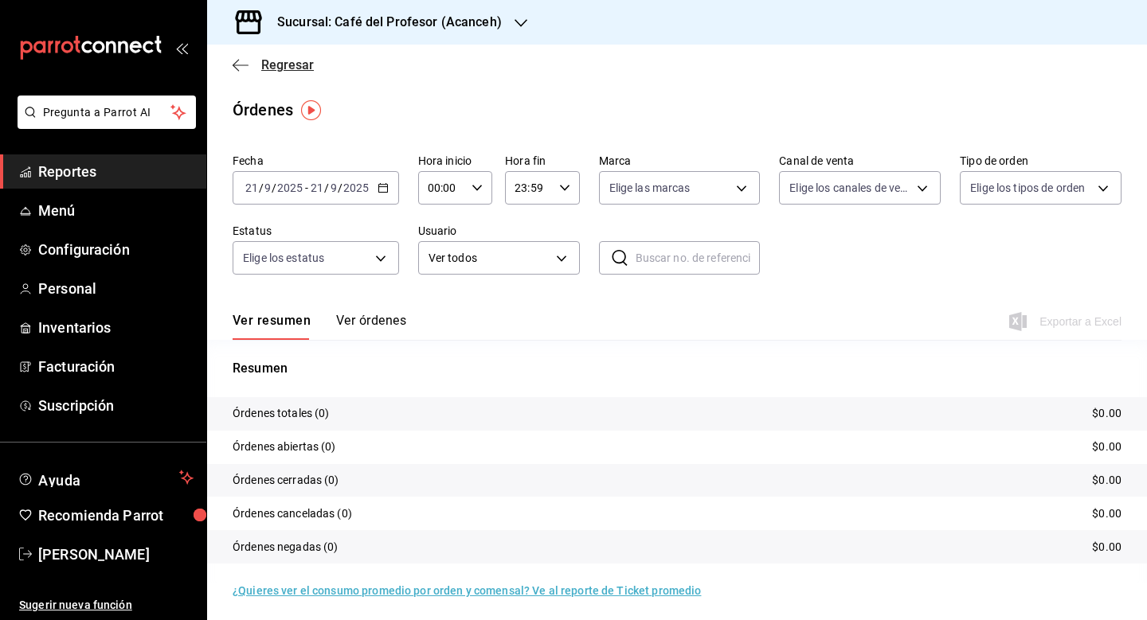
click at [244, 65] on icon "button" at bounding box center [240, 64] width 16 height 1
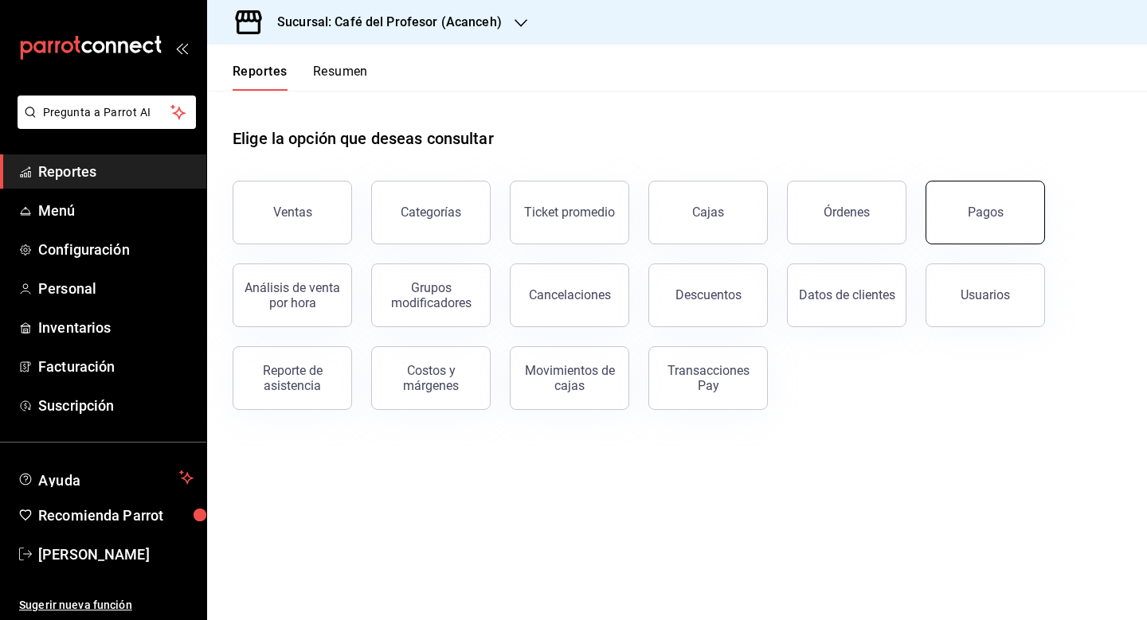
click at [978, 231] on button "Pagos" at bounding box center [984, 213] width 119 height 64
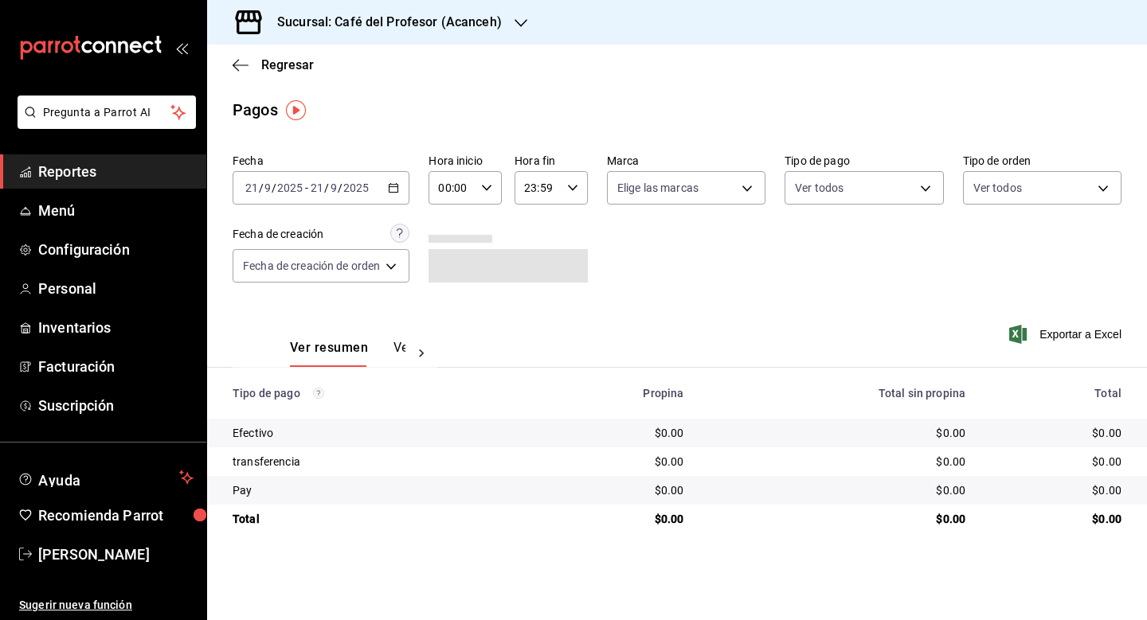
click at [392, 190] on icon "button" at bounding box center [393, 187] width 11 height 11
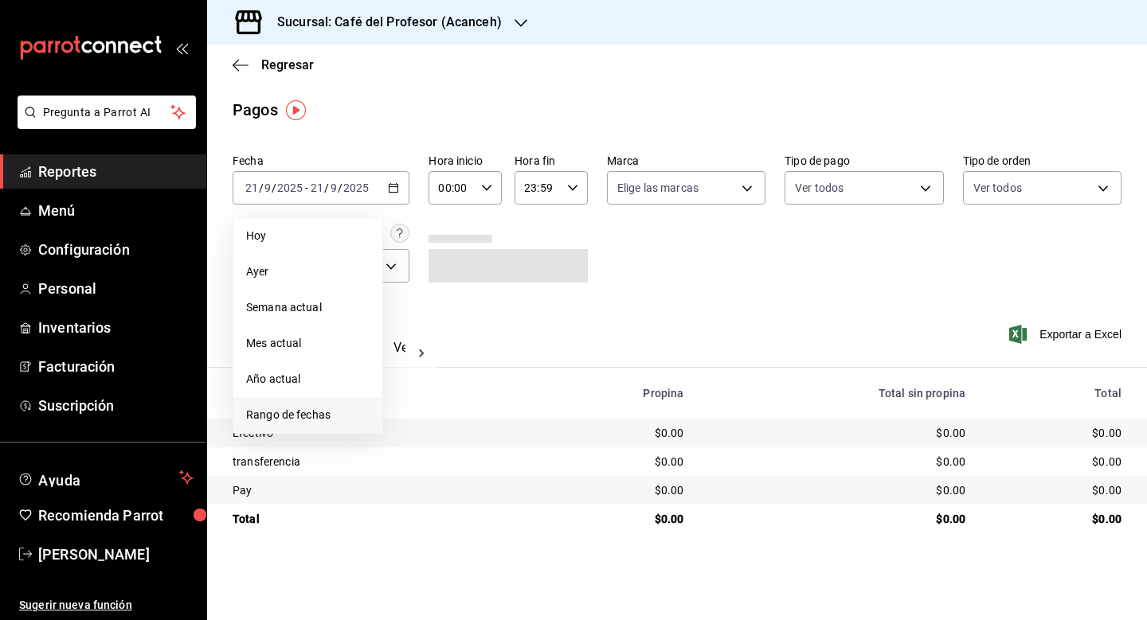
click at [287, 422] on span "Rango de fechas" at bounding box center [307, 415] width 123 height 17
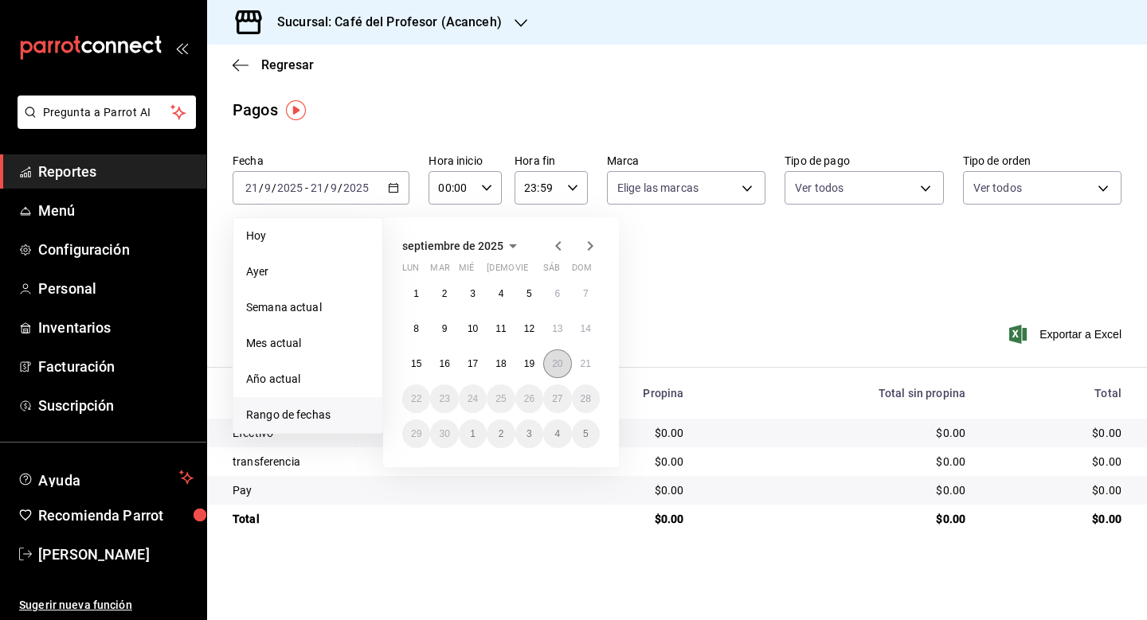
click at [556, 369] on abbr "20" at bounding box center [557, 363] width 10 height 11
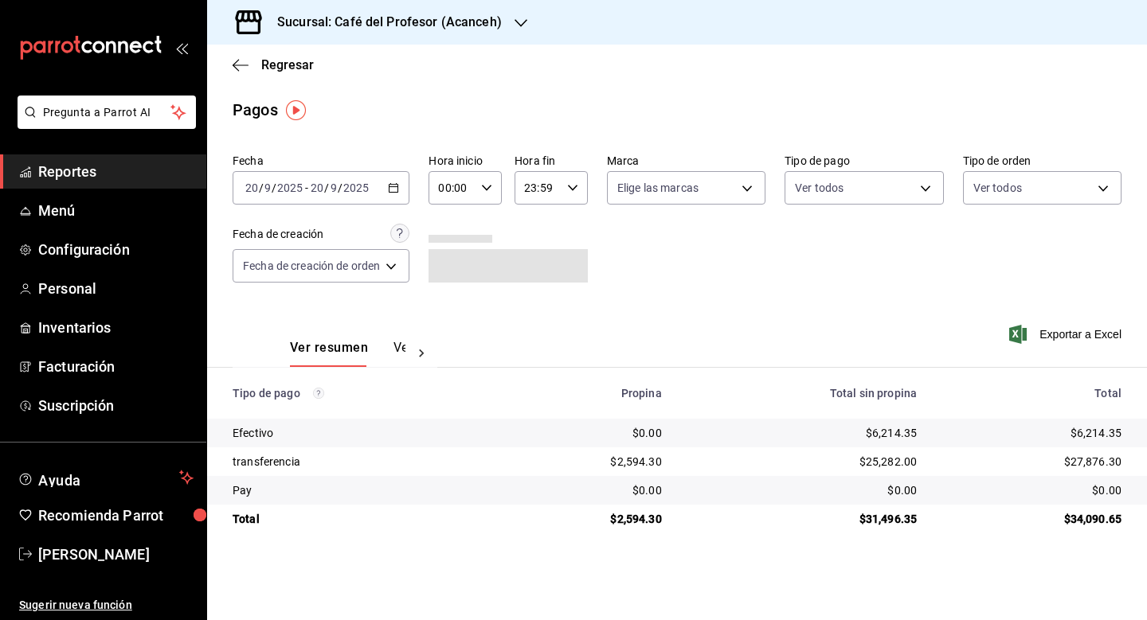
click at [419, 352] on icon at bounding box center [421, 354] width 16 height 16
click at [380, 344] on button "Ver pagos" at bounding box center [376, 353] width 60 height 27
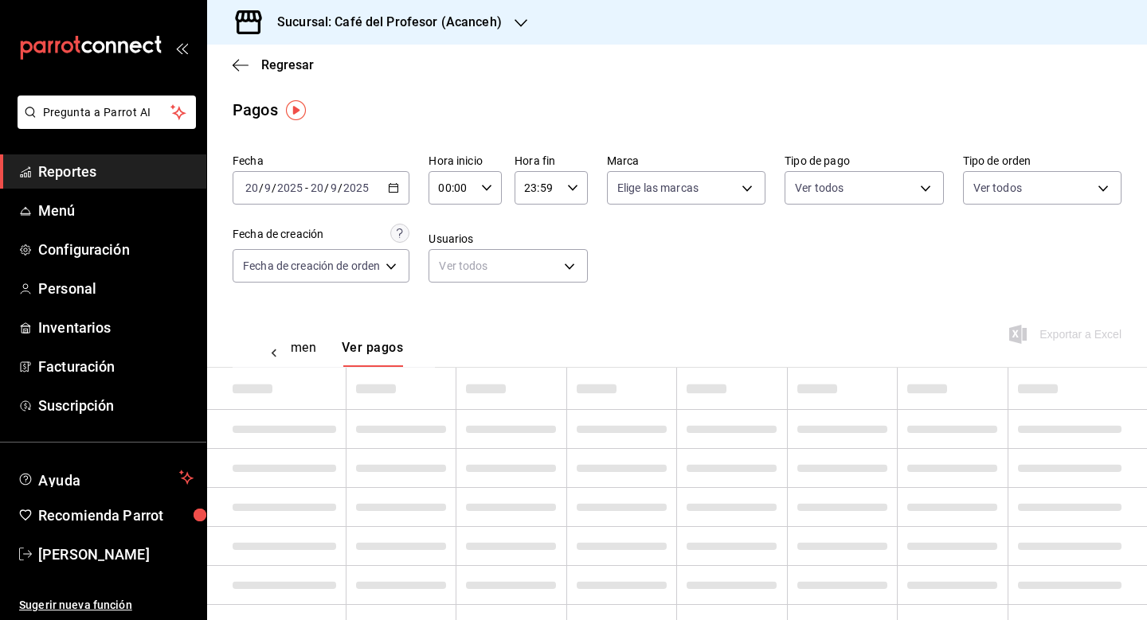
scroll to position [0, 47]
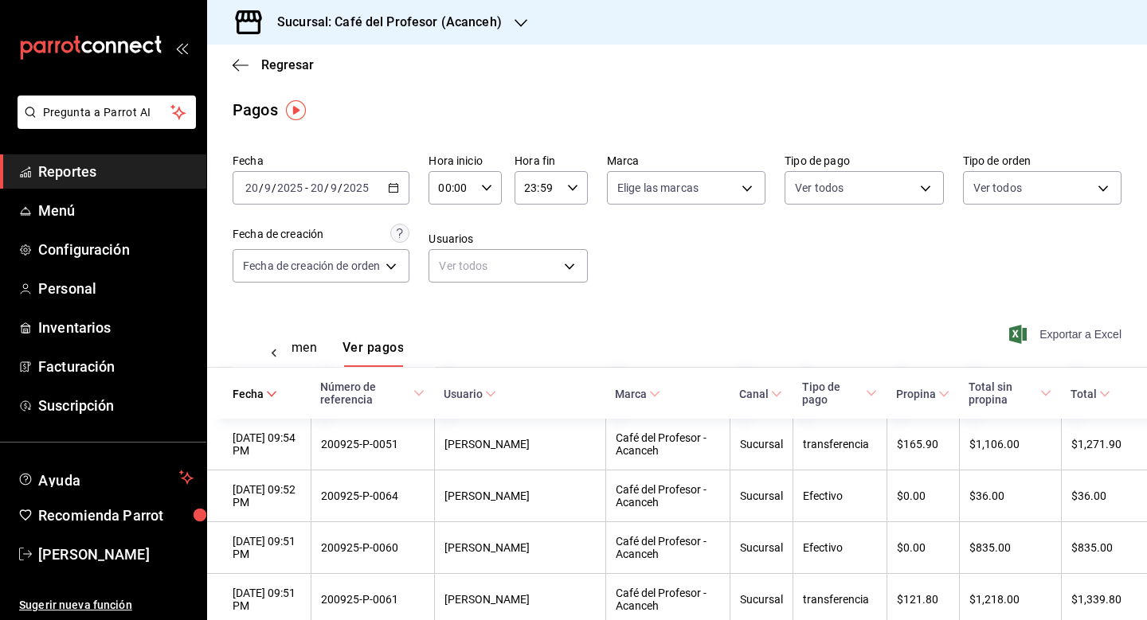
click at [1068, 331] on span "Exportar a Excel" at bounding box center [1066, 334] width 109 height 19
click at [242, 62] on icon "button" at bounding box center [240, 65] width 16 height 14
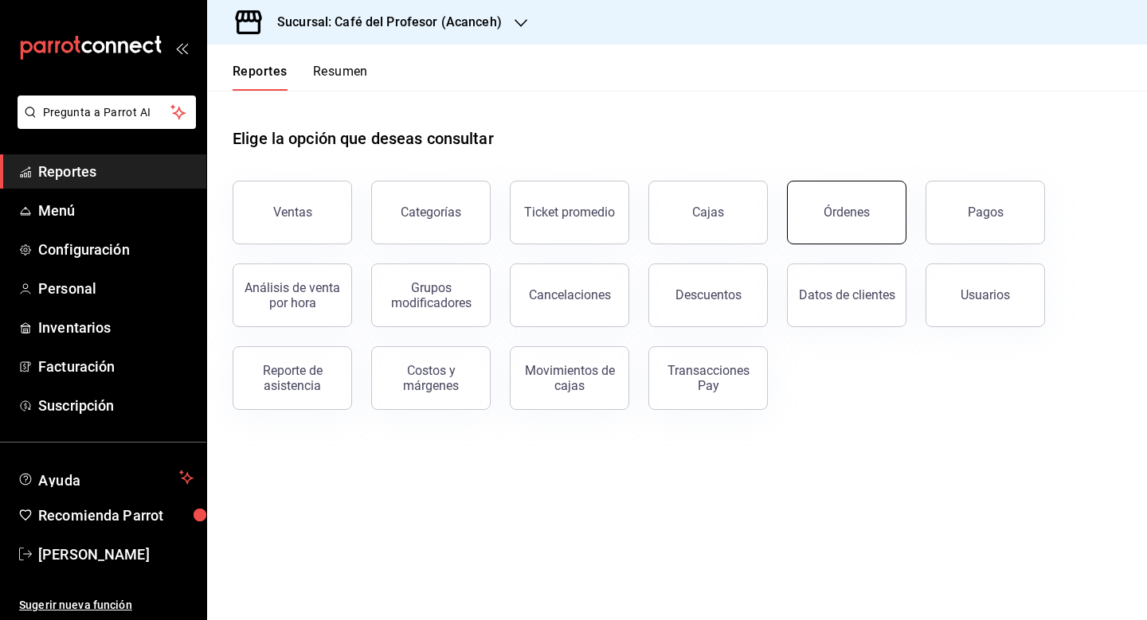
click at [885, 221] on button "Órdenes" at bounding box center [846, 213] width 119 height 64
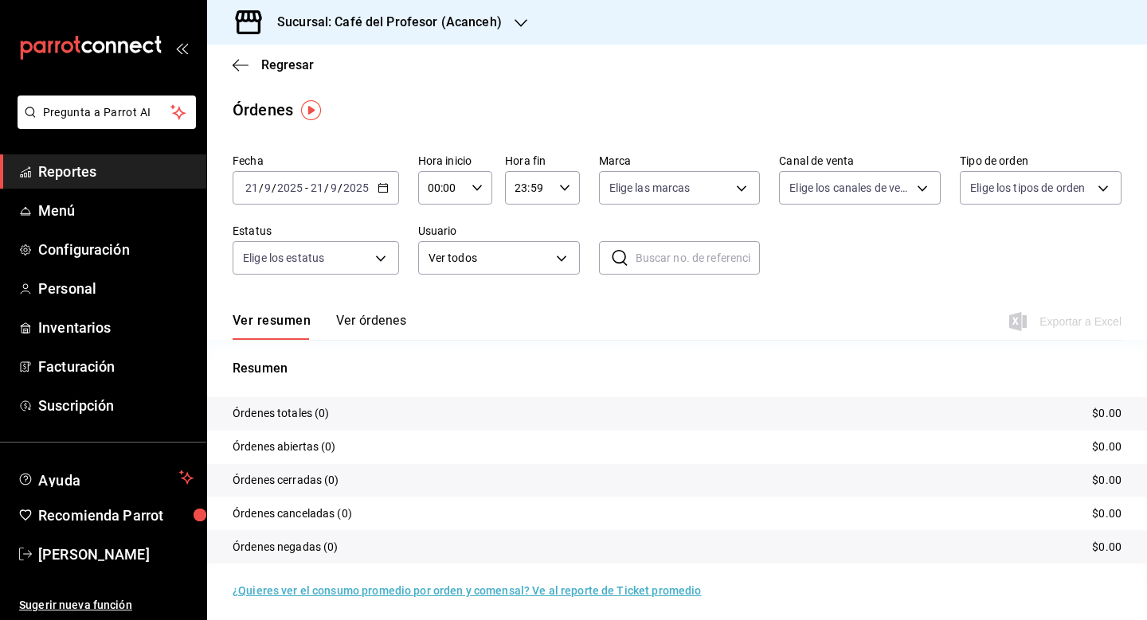
click at [374, 191] on div "[DATE] [DATE] - [DATE] [DATE]" at bounding box center [315, 187] width 166 height 33
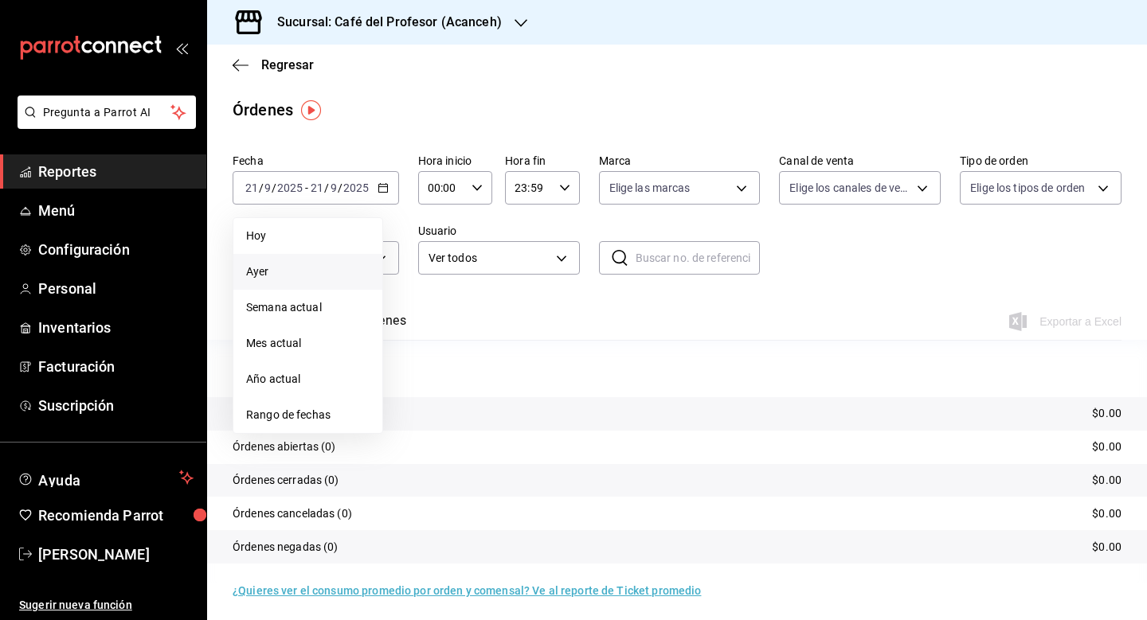
click at [295, 280] on li "Ayer" at bounding box center [307, 272] width 149 height 36
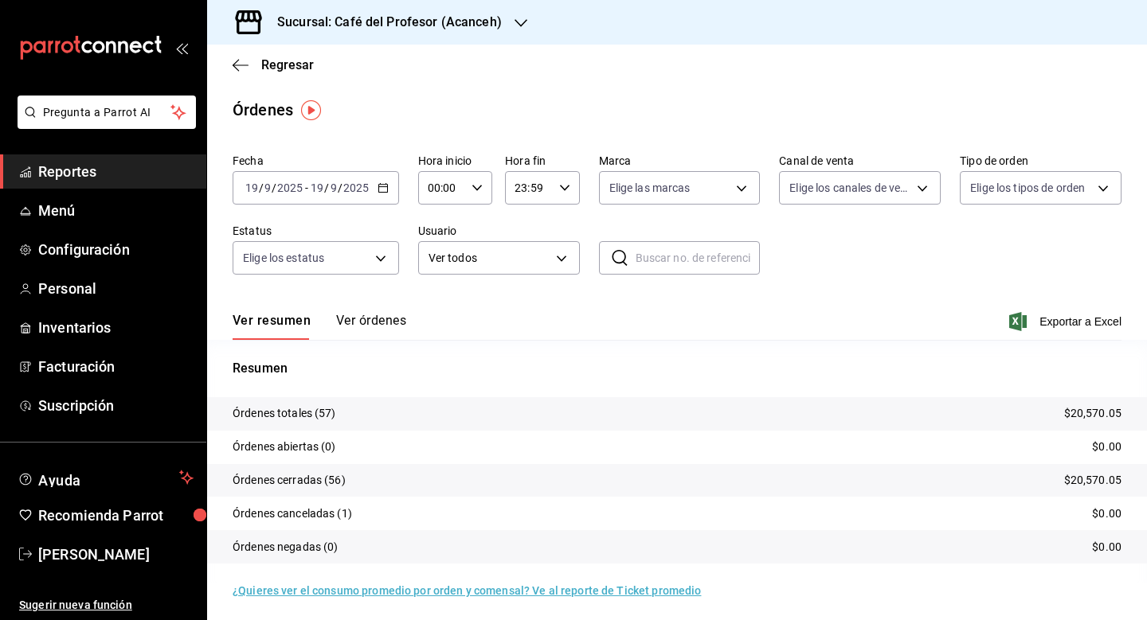
click at [382, 194] on div "[DATE] [DATE] - [DATE] [DATE]" at bounding box center [315, 187] width 166 height 33
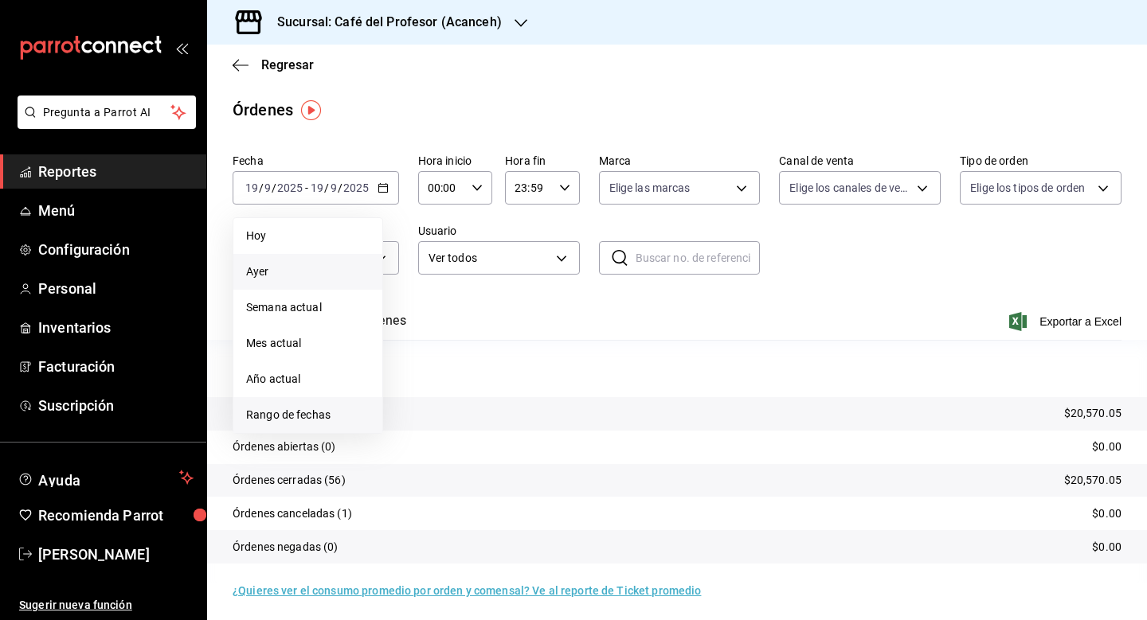
click at [311, 411] on span "Rango de fechas" at bounding box center [307, 415] width 123 height 17
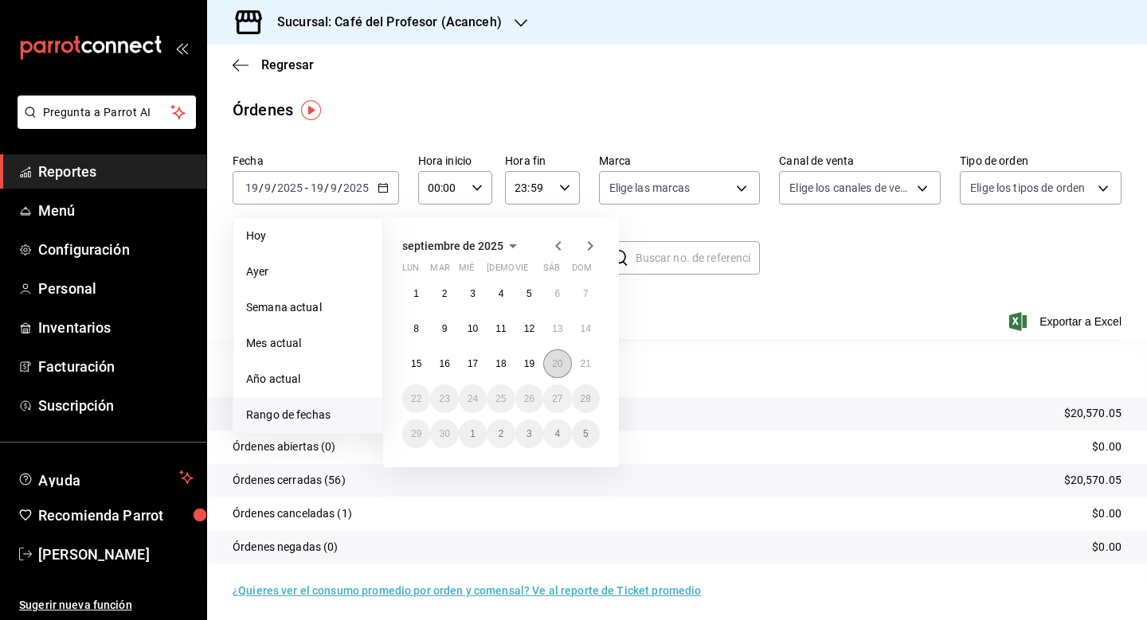
click at [560, 365] on abbr "20" at bounding box center [557, 363] width 10 height 11
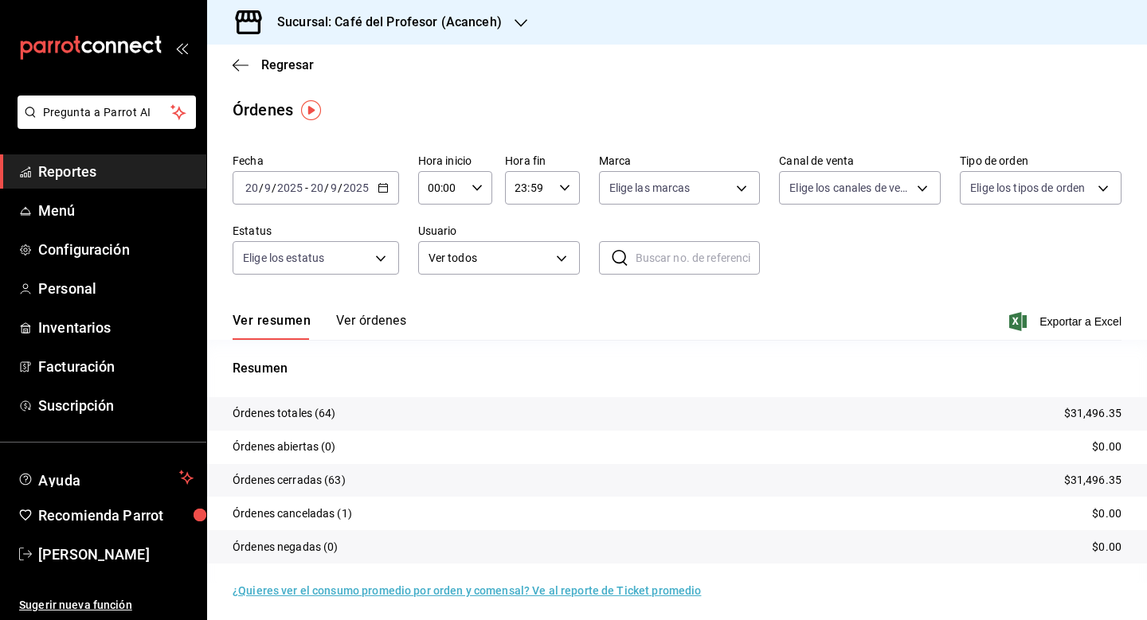
click at [686, 259] on input "text" at bounding box center [697, 258] width 125 height 32
paste input "200925-P-0043"
type input "200925-P-0043"
click at [361, 318] on button "Ver órdenes" at bounding box center [371, 326] width 70 height 27
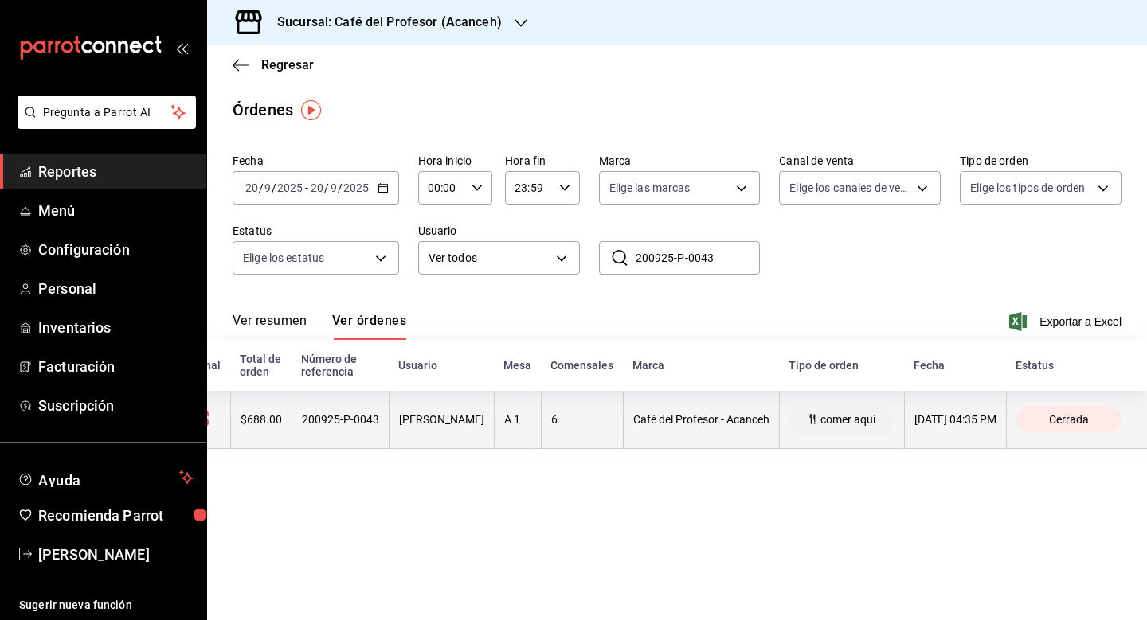
click at [334, 420] on div "200925-P-0043" at bounding box center [340, 419] width 77 height 13
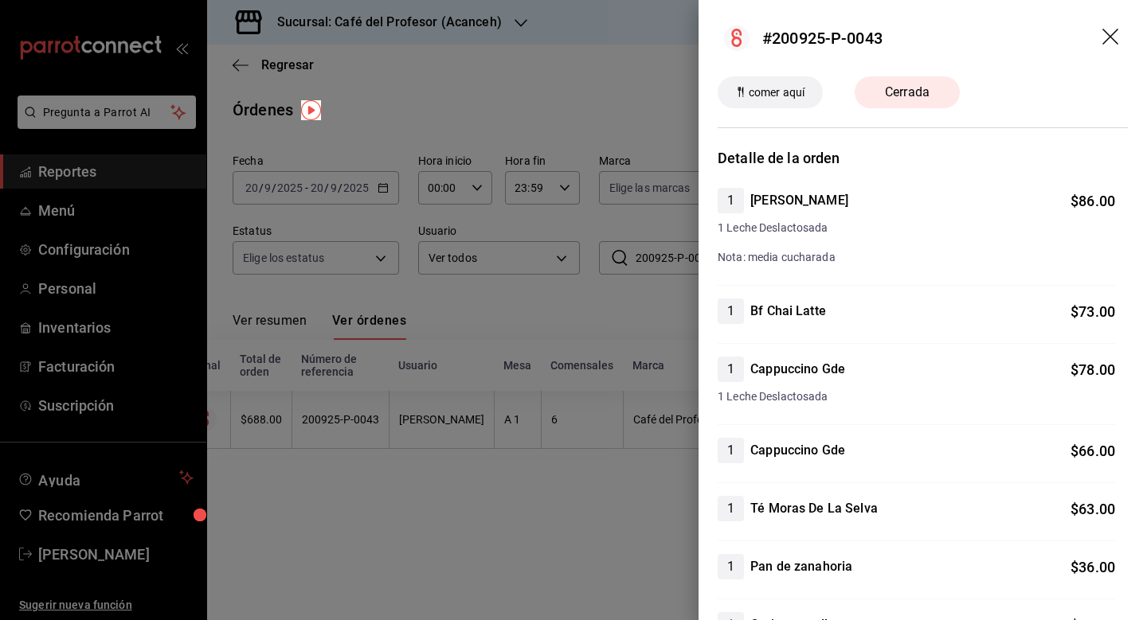
click at [1107, 37] on icon "drag" at bounding box center [1111, 38] width 19 height 19
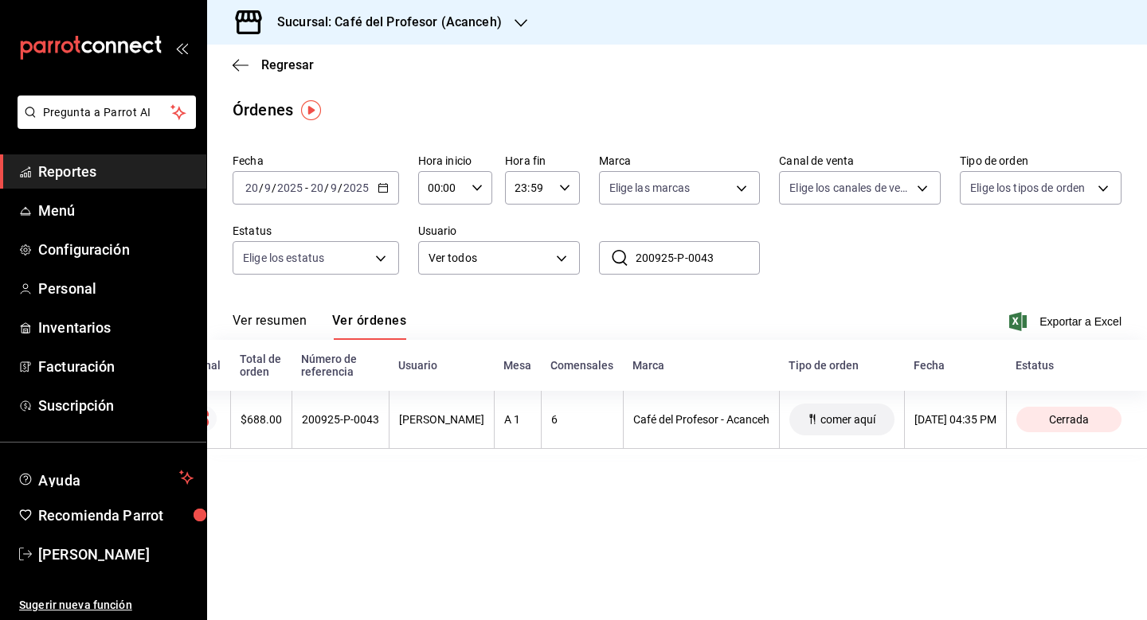
click at [267, 318] on button "Ver resumen" at bounding box center [269, 326] width 74 height 27
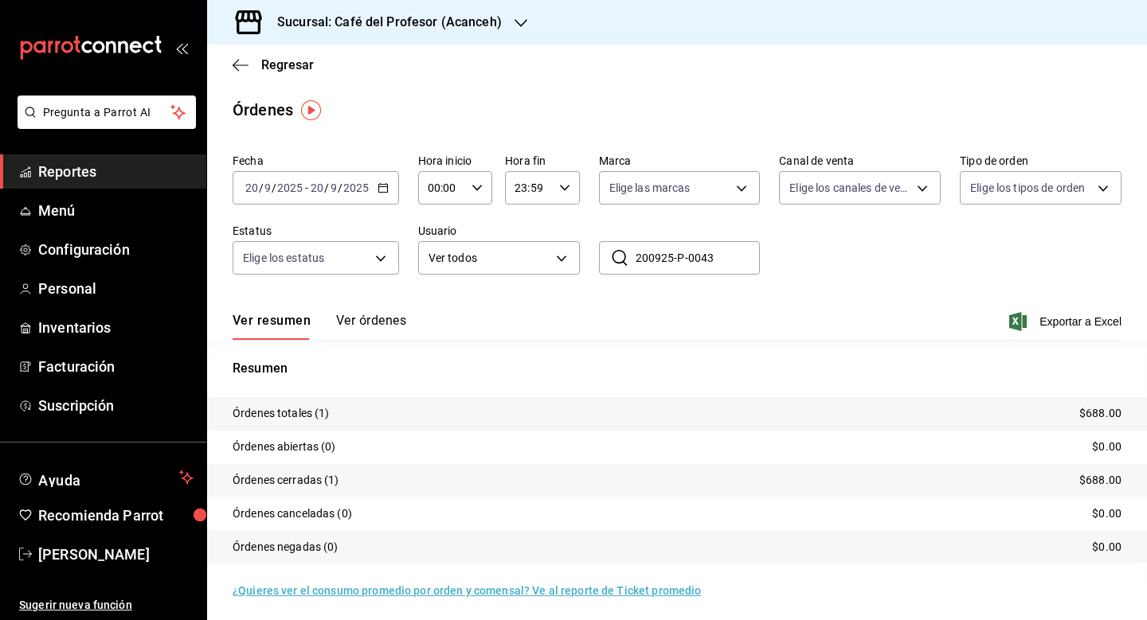
click at [268, 420] on p "Órdenes totales (1)" at bounding box center [280, 413] width 97 height 17
click at [286, 412] on p "Órdenes totales (1)" at bounding box center [280, 413] width 97 height 17
click at [307, 533] on tr "Órdenes negadas (0) $0.00" at bounding box center [677, 546] width 940 height 33
click at [315, 556] on tr "Órdenes negadas (0) $0.00" at bounding box center [677, 546] width 940 height 33
click at [378, 322] on button "Ver órdenes" at bounding box center [371, 326] width 70 height 27
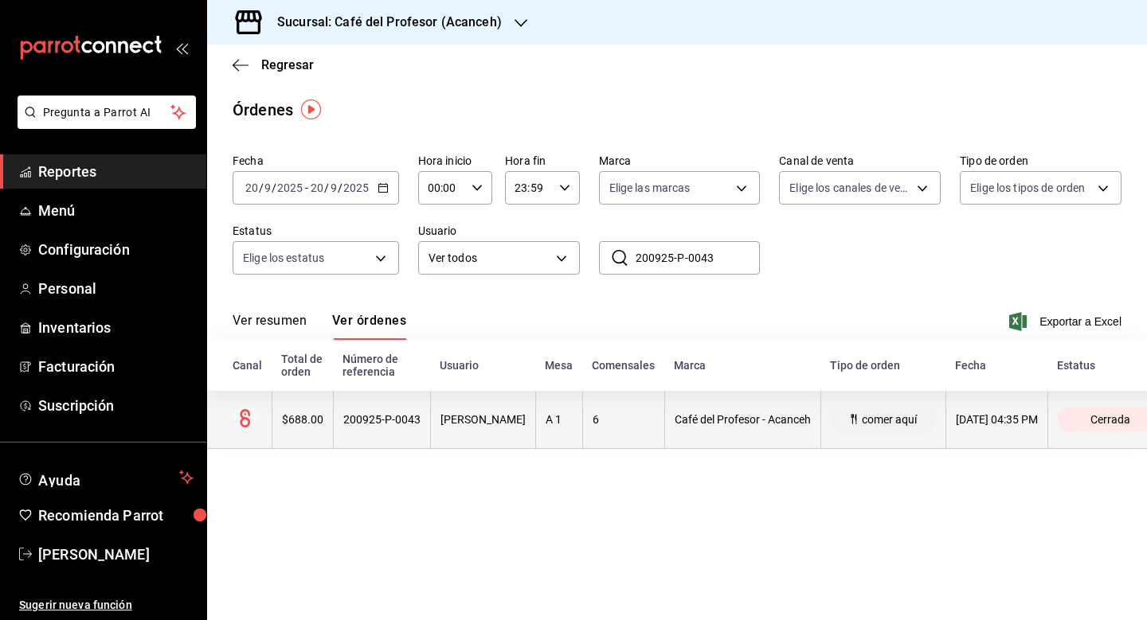
click at [282, 424] on div "$688.00" at bounding box center [302, 419] width 41 height 13
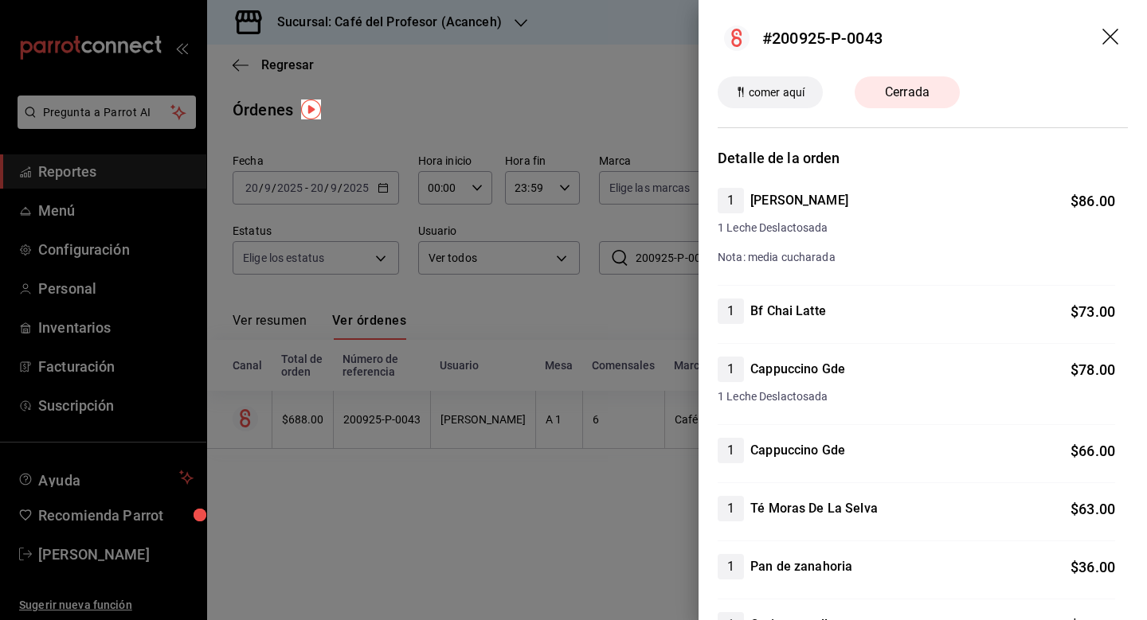
click at [279, 432] on div at bounding box center [573, 310] width 1147 height 620
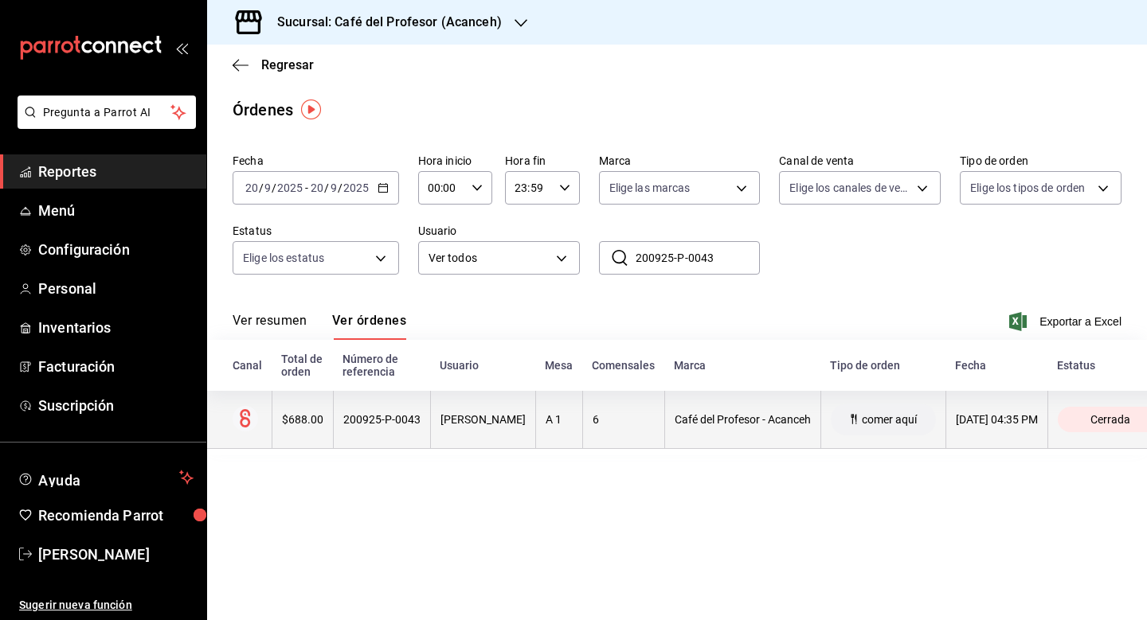
click at [242, 419] on icon at bounding box center [245, 418] width 10 height 18
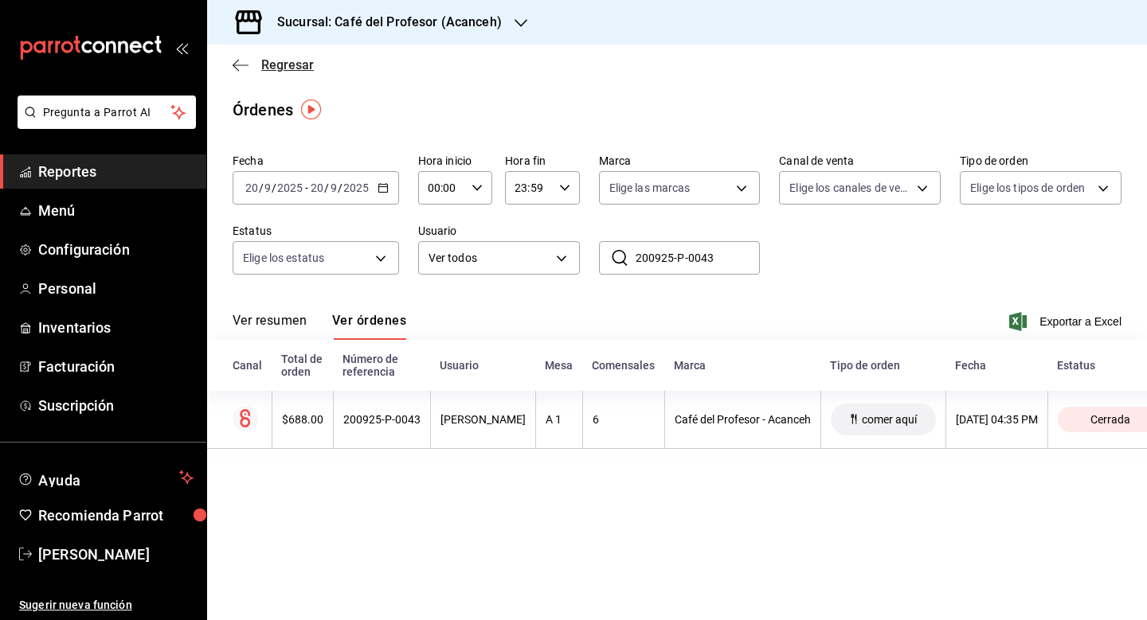
click at [246, 68] on icon "button" at bounding box center [240, 65] width 16 height 14
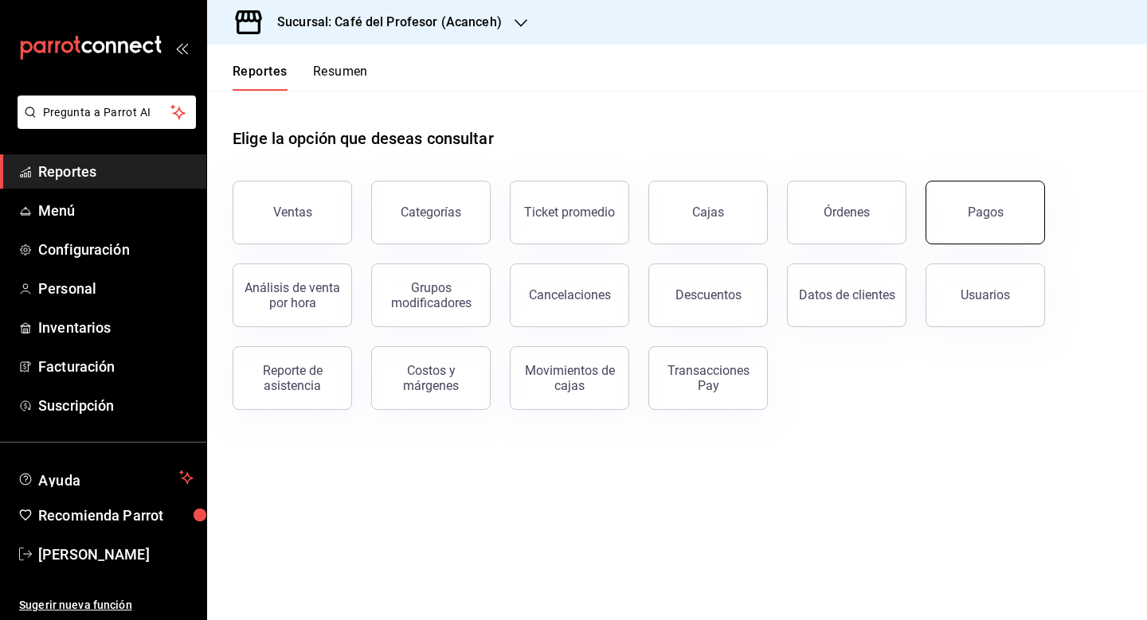
click at [982, 202] on button "Pagos" at bounding box center [984, 213] width 119 height 64
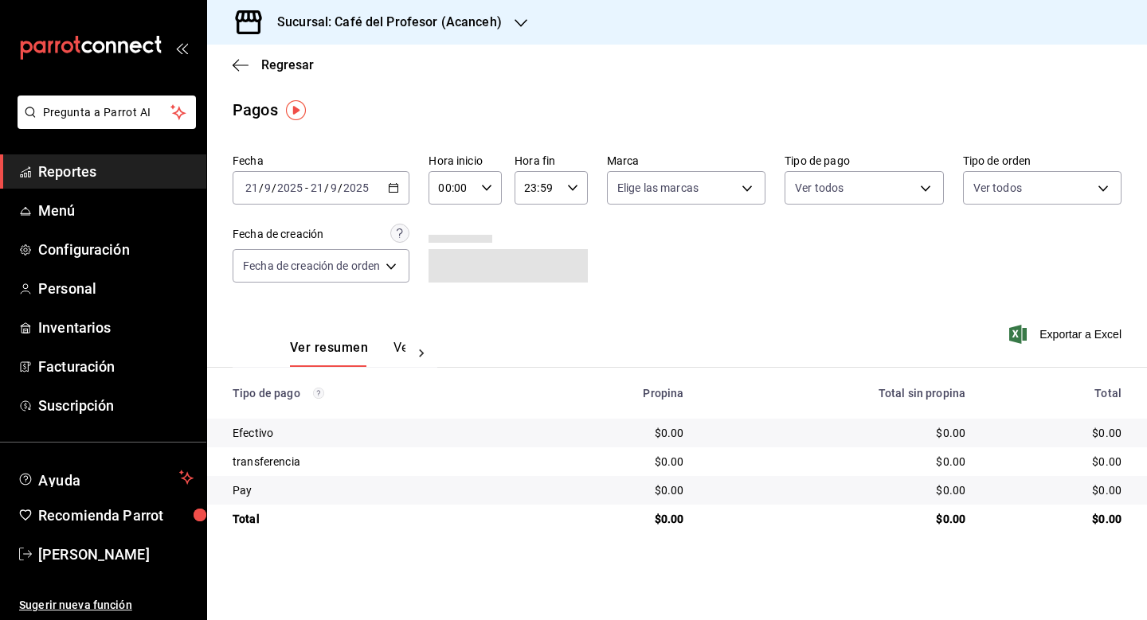
click at [389, 195] on div "[DATE] [DATE] - [DATE] [DATE]" at bounding box center [320, 187] width 177 height 33
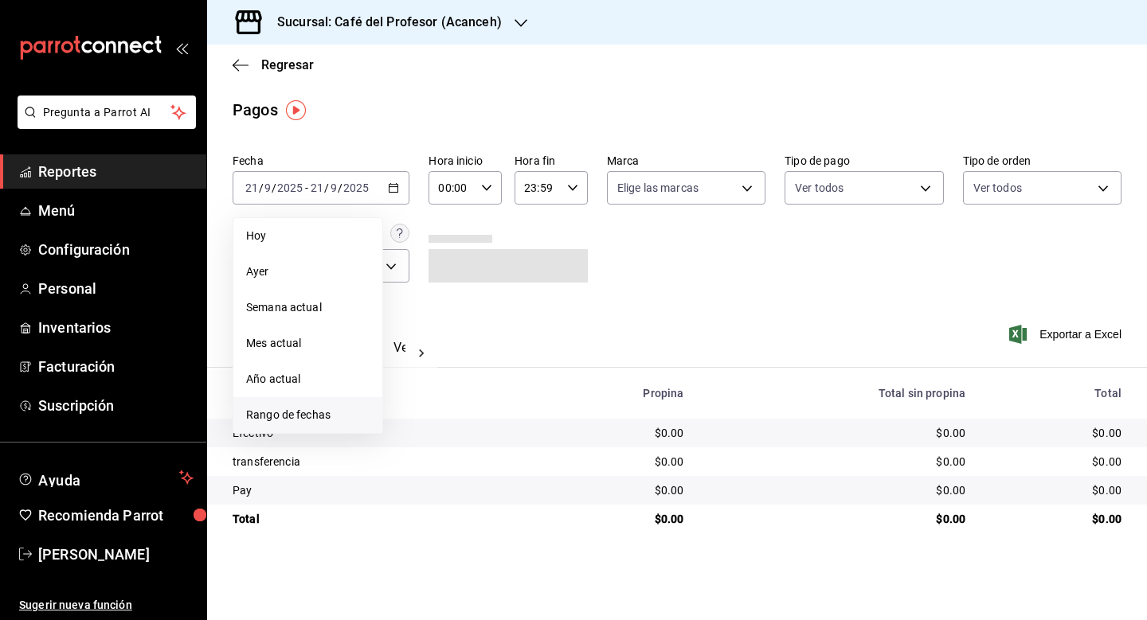
click at [307, 408] on span "Rango de fechas" at bounding box center [307, 415] width 123 height 17
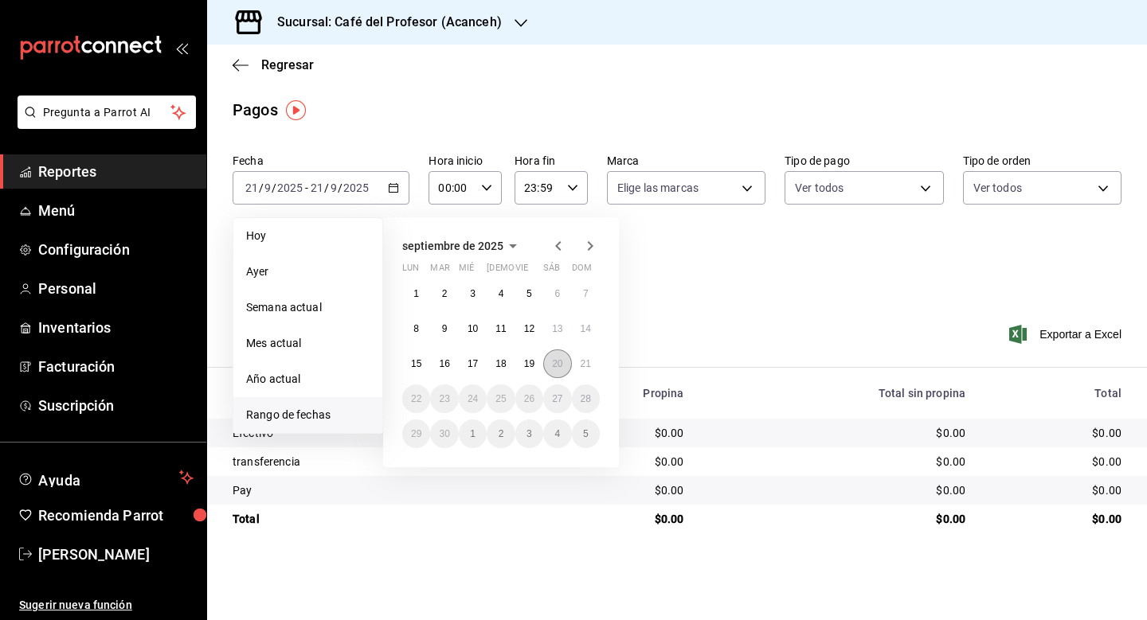
click at [562, 363] on abbr "20" at bounding box center [557, 363] width 10 height 11
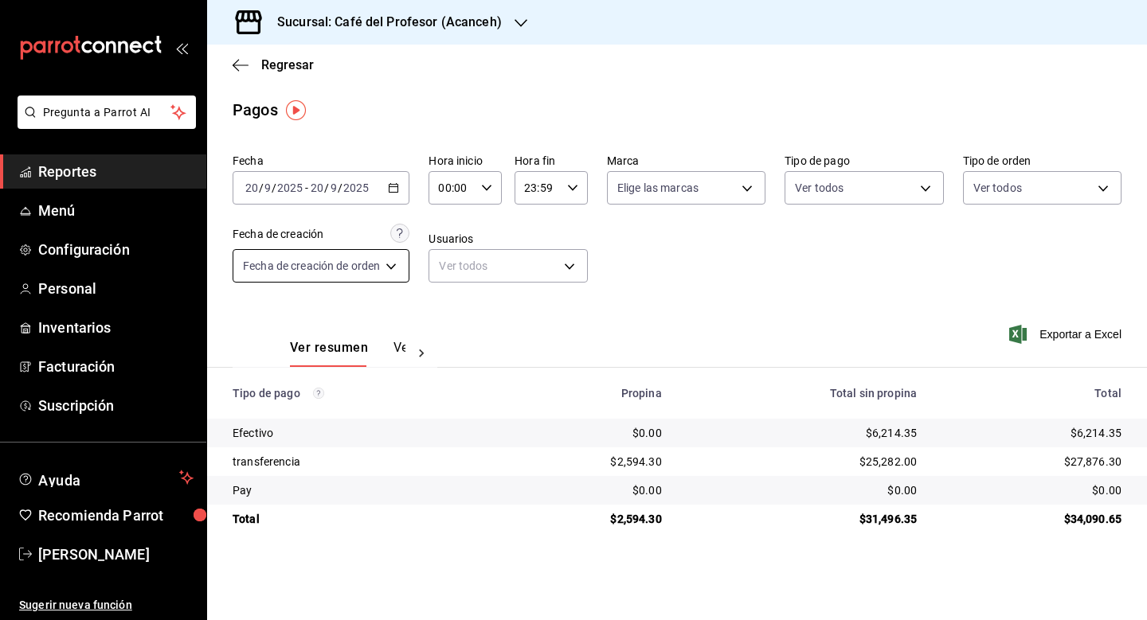
click at [393, 267] on body "Pregunta a Parrot AI Reportes Menú Configuración Personal Inventarios Facturaci…" at bounding box center [573, 310] width 1147 height 620
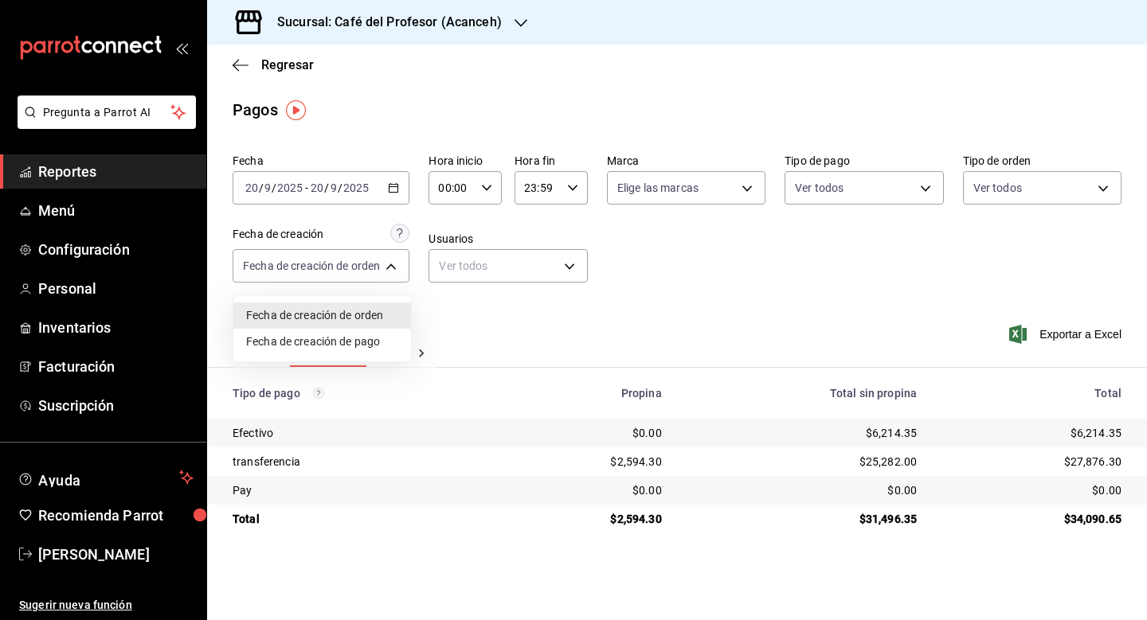
click at [455, 317] on div at bounding box center [573, 310] width 1147 height 620
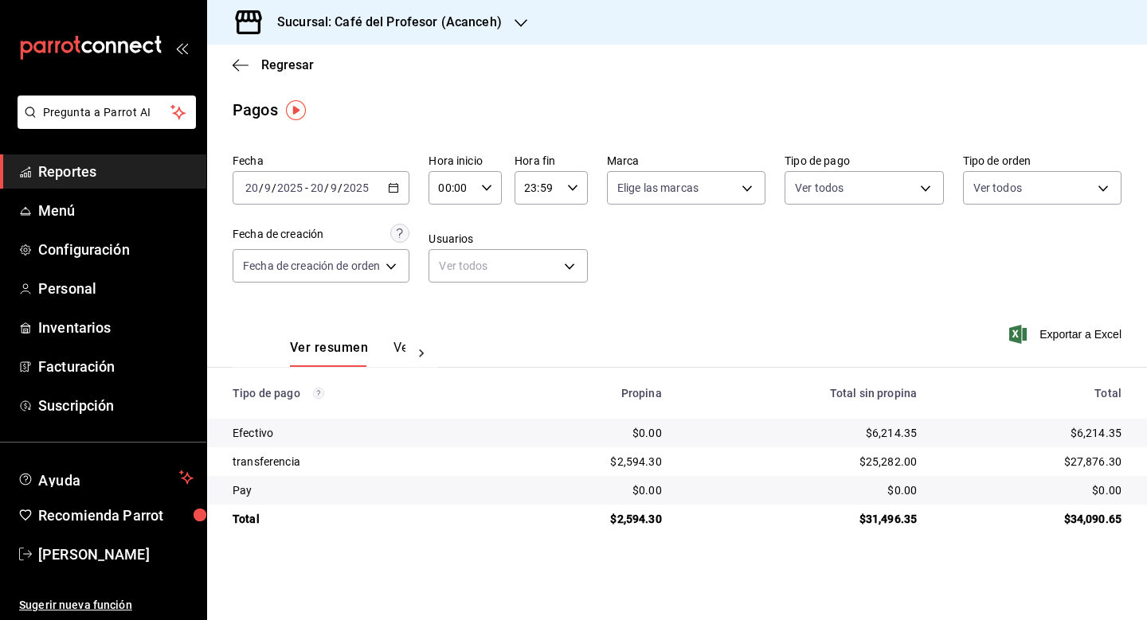
click at [419, 346] on icon at bounding box center [421, 354] width 16 height 16
click at [371, 346] on button "Ver pagos" at bounding box center [376, 353] width 60 height 27
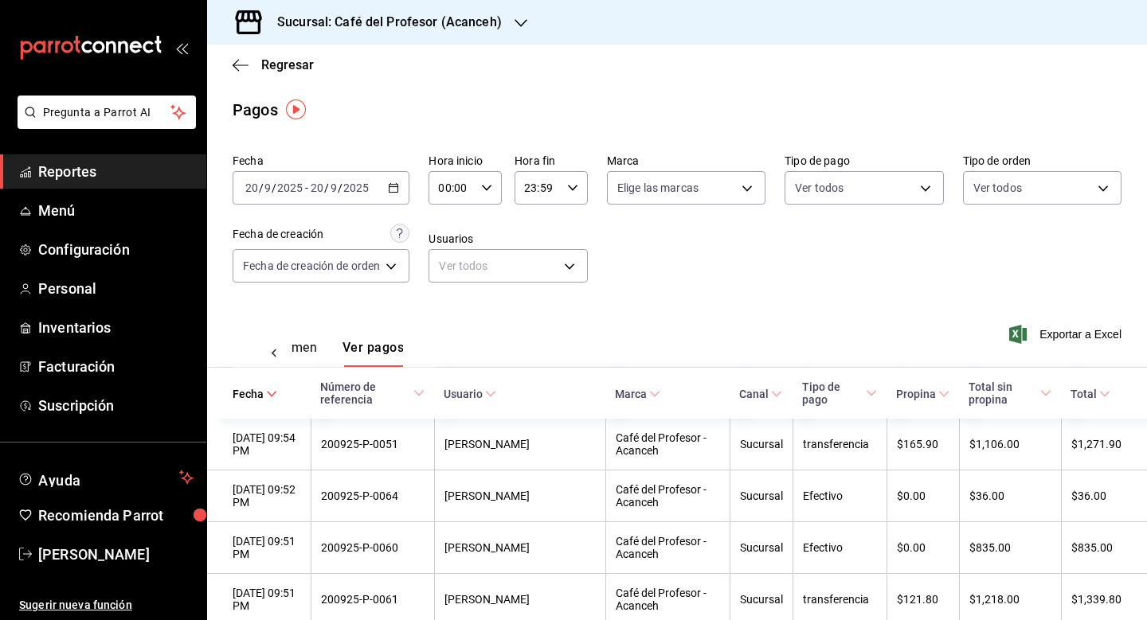
click at [873, 390] on icon at bounding box center [871, 393] width 11 height 11
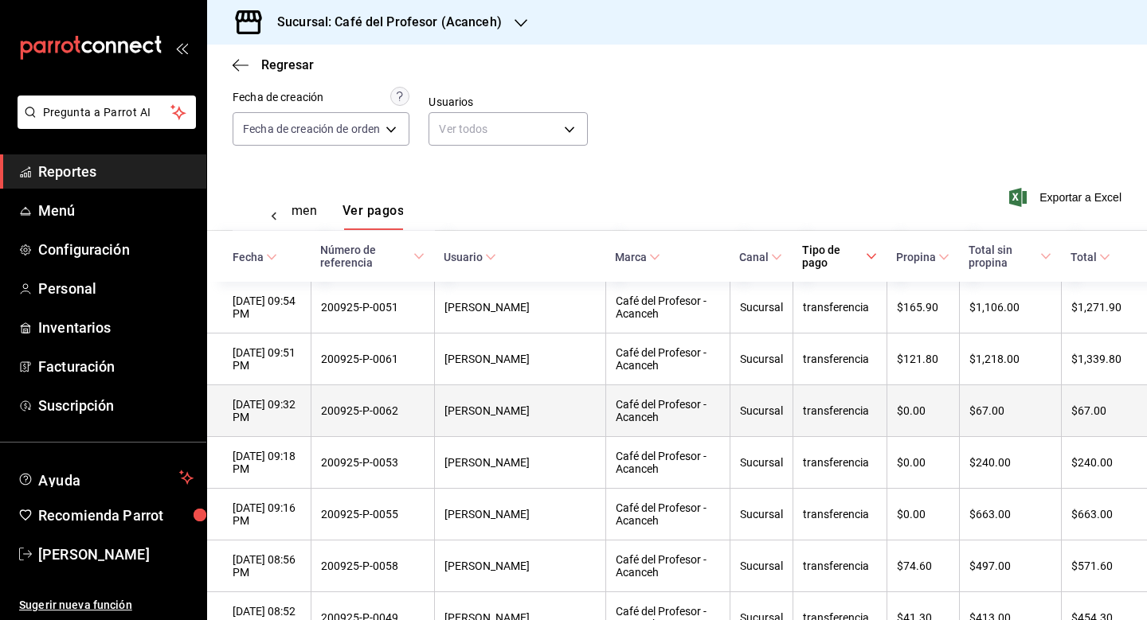
scroll to position [136, 0]
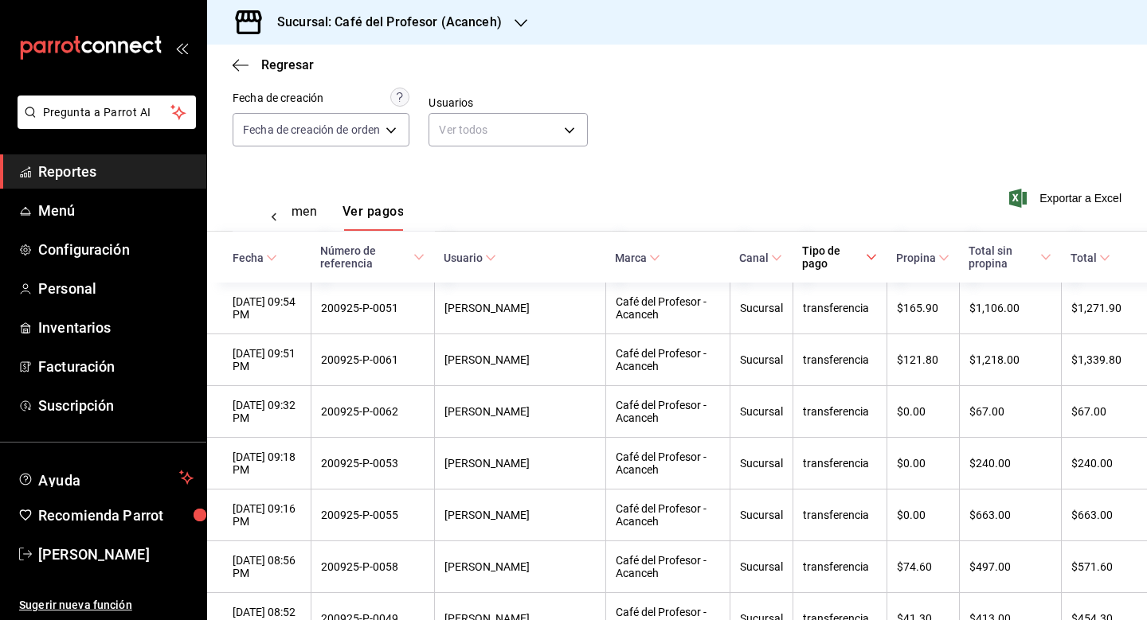
click at [232, 63] on div "Regresar" at bounding box center [677, 65] width 940 height 41
click at [243, 64] on icon "button" at bounding box center [240, 64] width 16 height 1
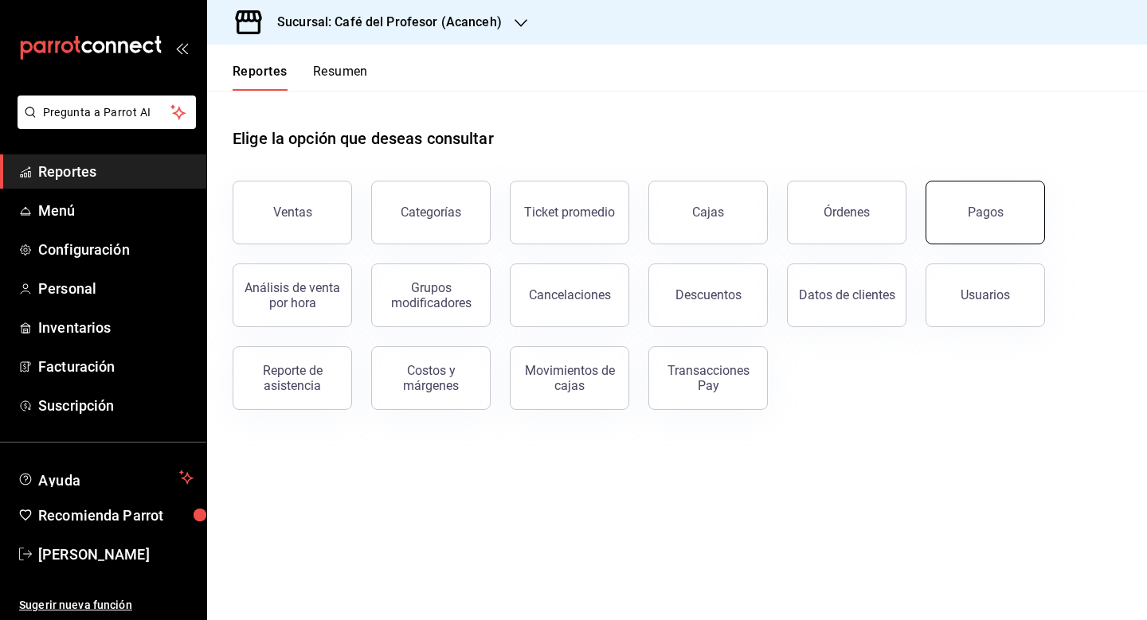
click at [989, 233] on button "Pagos" at bounding box center [984, 213] width 119 height 64
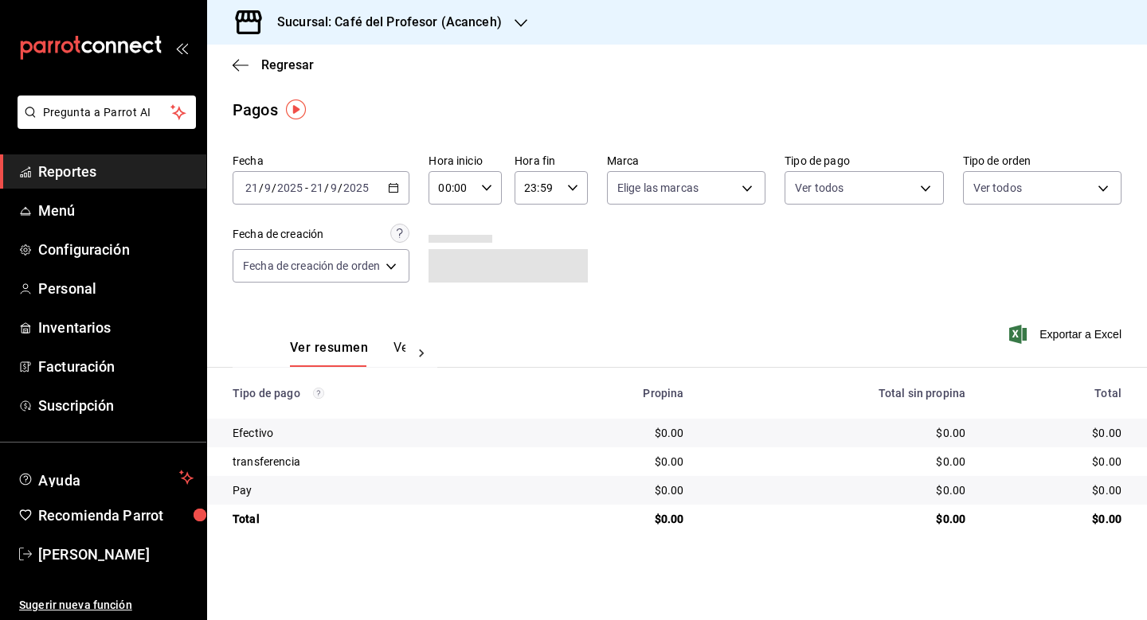
click at [414, 349] on icon at bounding box center [421, 354] width 16 height 16
click at [372, 349] on button "Ver pagos" at bounding box center [376, 353] width 60 height 27
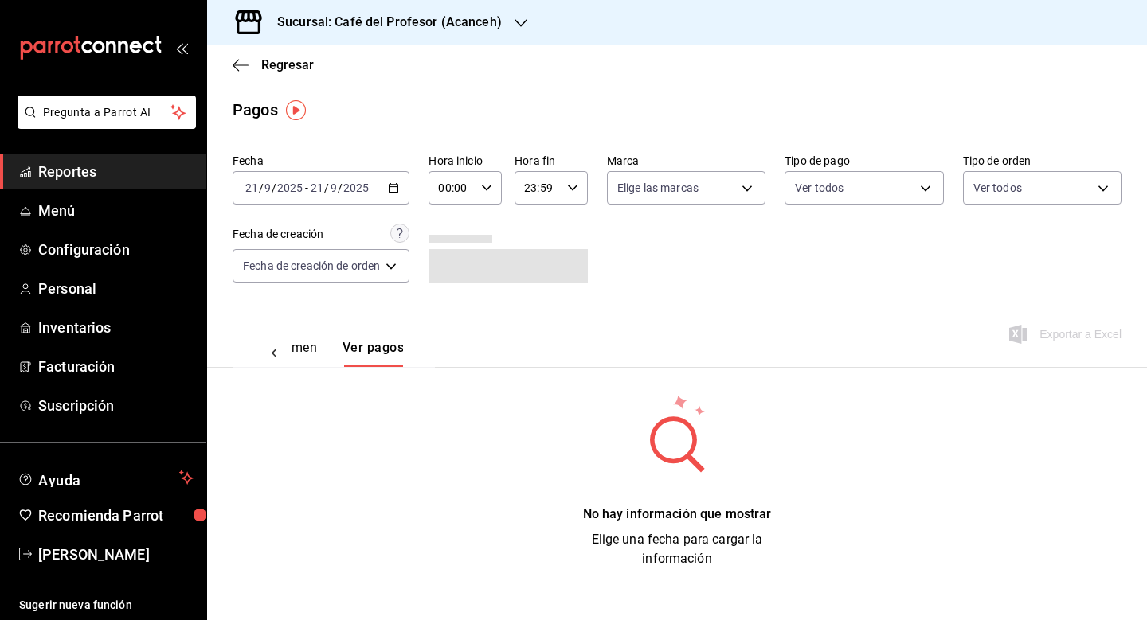
click at [389, 190] on icon "button" at bounding box center [393, 187] width 11 height 11
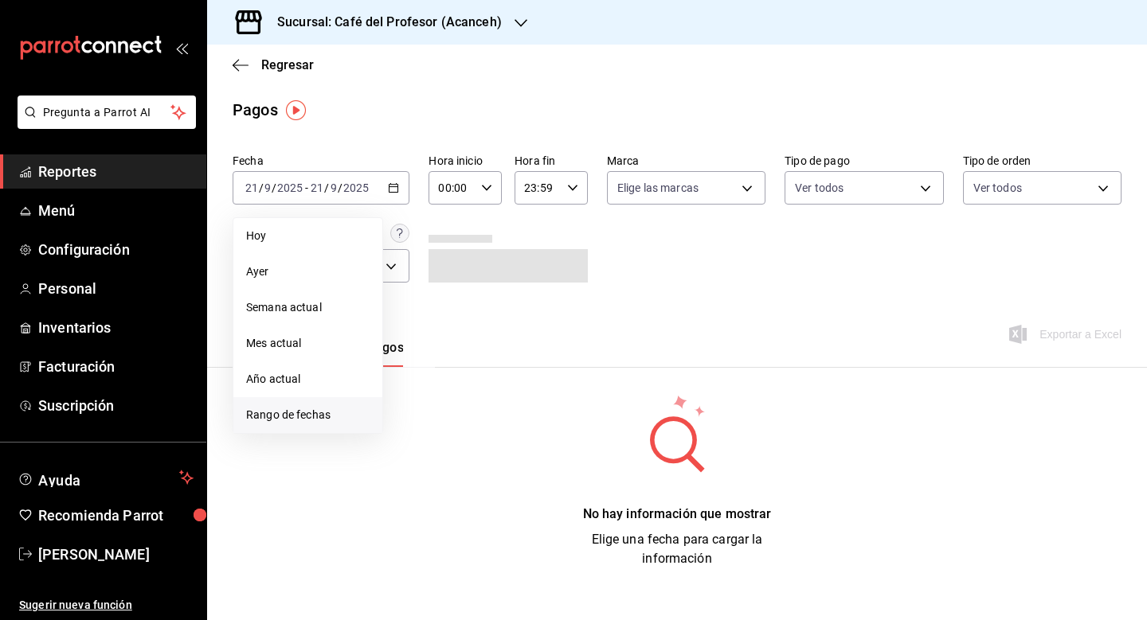
click at [307, 416] on span "Rango de fechas" at bounding box center [307, 415] width 123 height 17
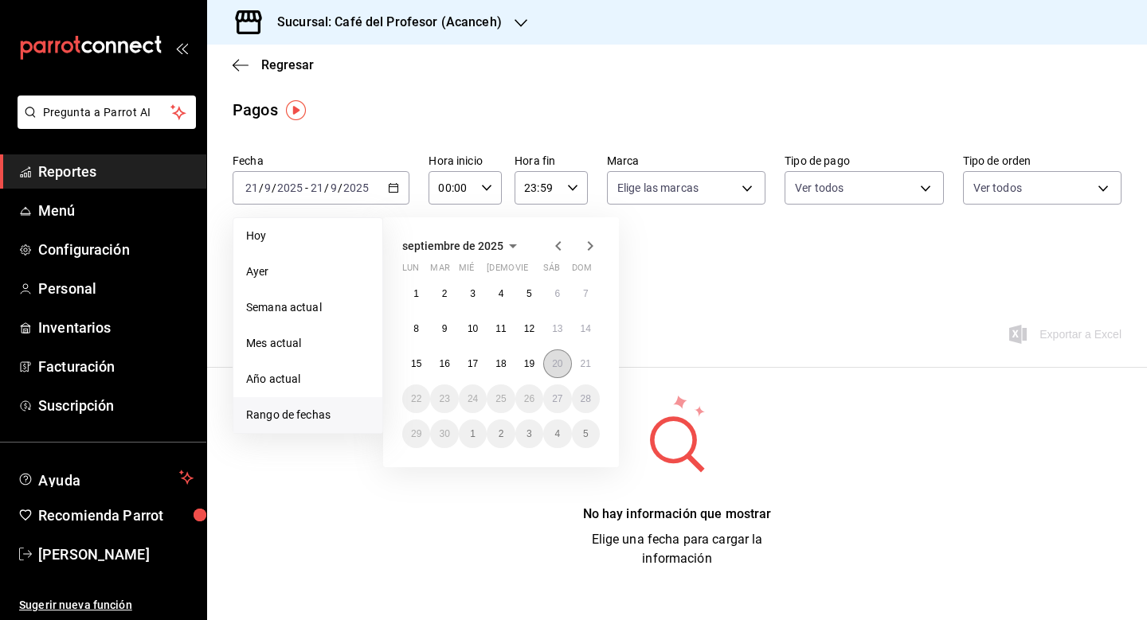
click at [552, 370] on button "20" at bounding box center [557, 364] width 28 height 29
click at [562, 366] on abbr "20" at bounding box center [557, 363] width 10 height 11
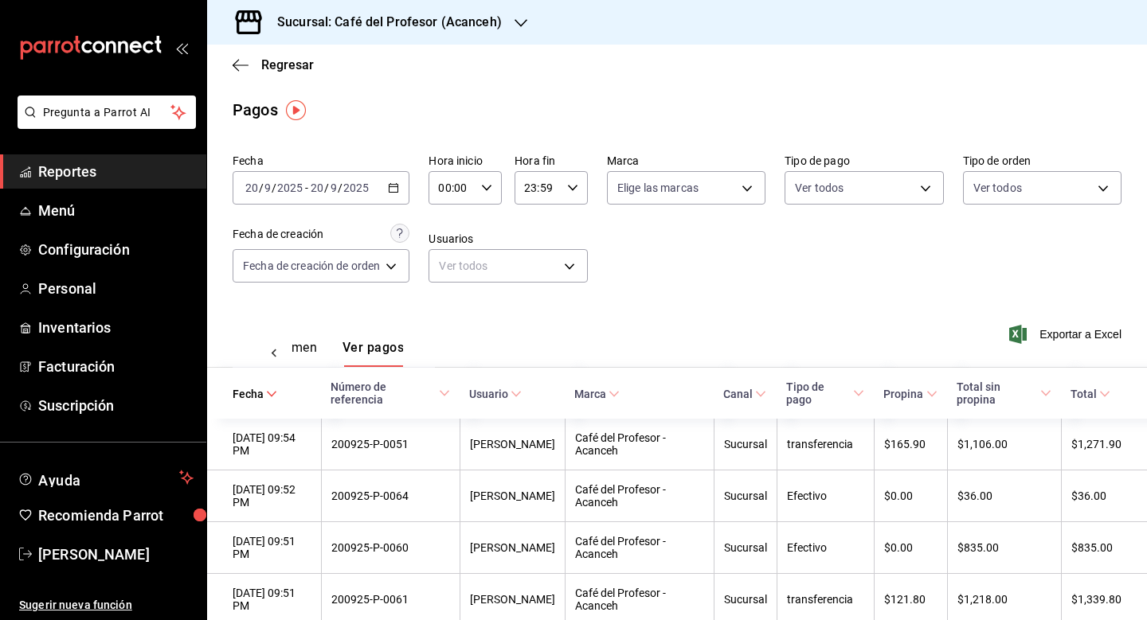
click at [492, 191] on icon "button" at bounding box center [486, 187] width 11 height 11
click at [454, 291] on span "14" at bounding box center [449, 284] width 11 height 13
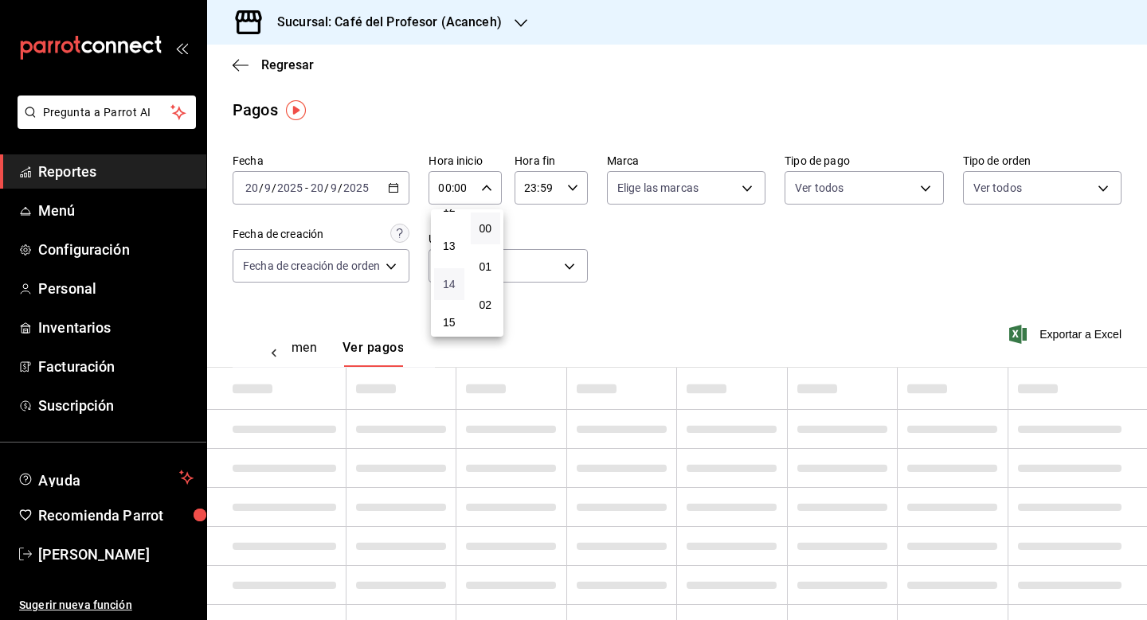
type input "14:00"
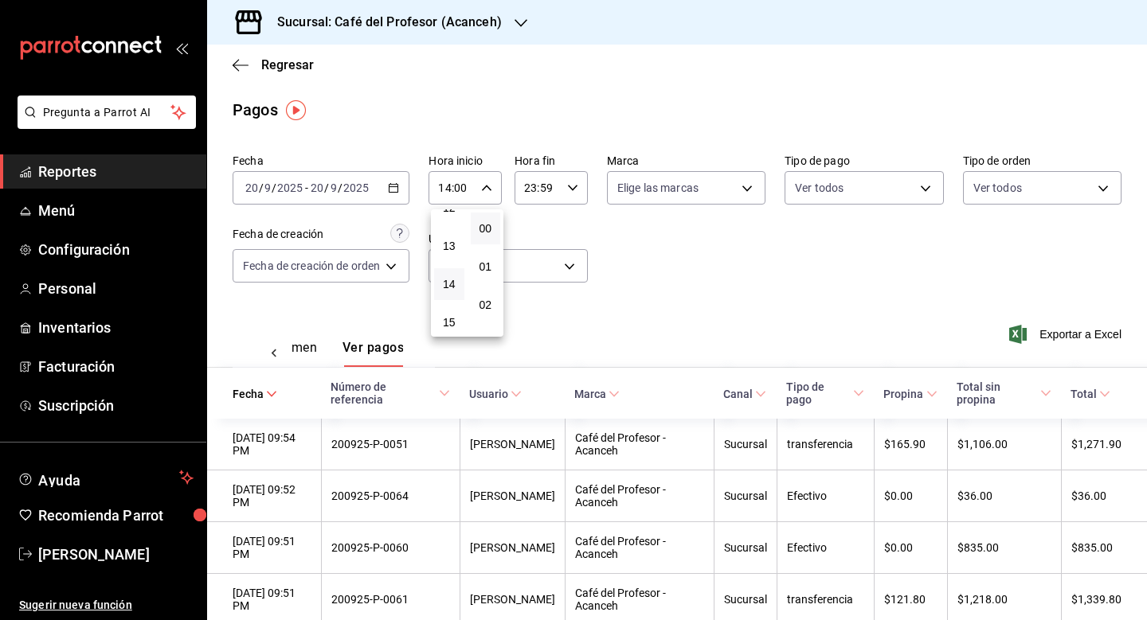
click at [676, 343] on div at bounding box center [573, 310] width 1147 height 620
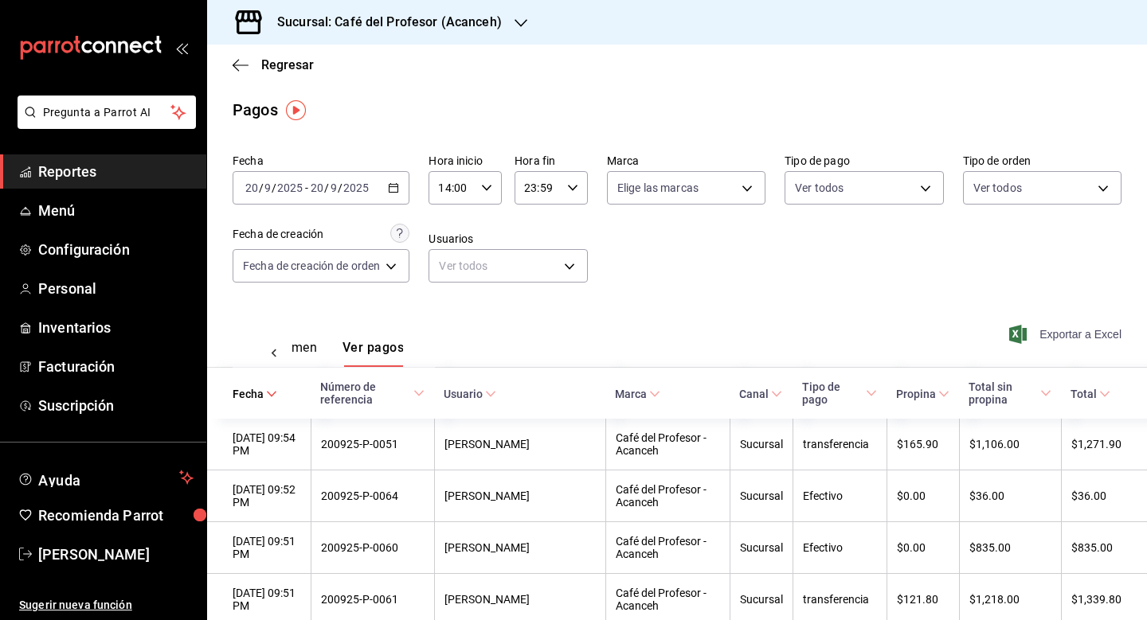
click at [1081, 335] on span "Exportar a Excel" at bounding box center [1066, 334] width 109 height 19
